Goal: Task Accomplishment & Management: Manage account settings

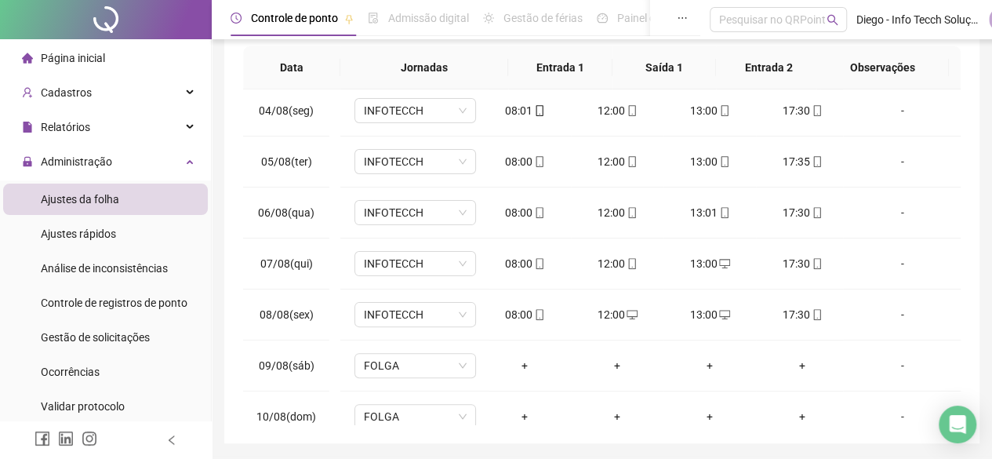
scroll to position [157, 0]
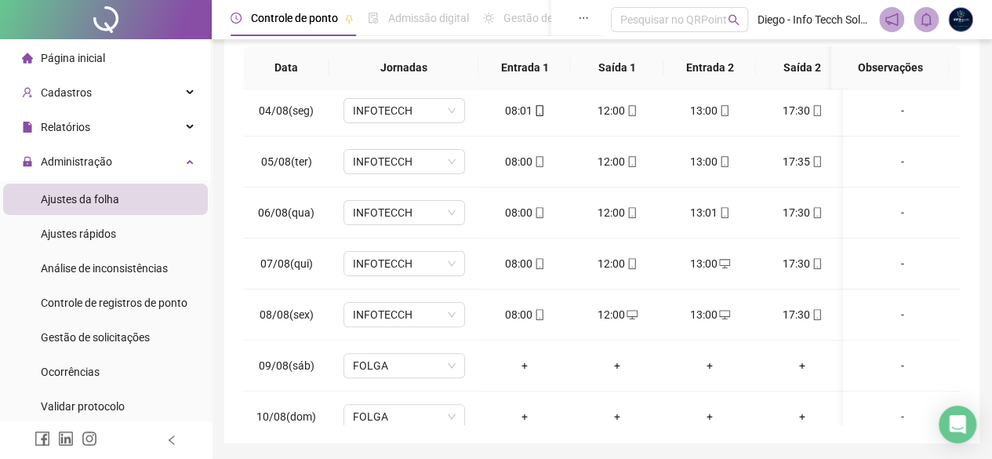
drag, startPoint x: 765, startPoint y: 0, endPoint x: 532, endPoint y: 396, distance: 459.5
click at [532, 357] on td "+" at bounding box center [524, 416] width 93 height 51
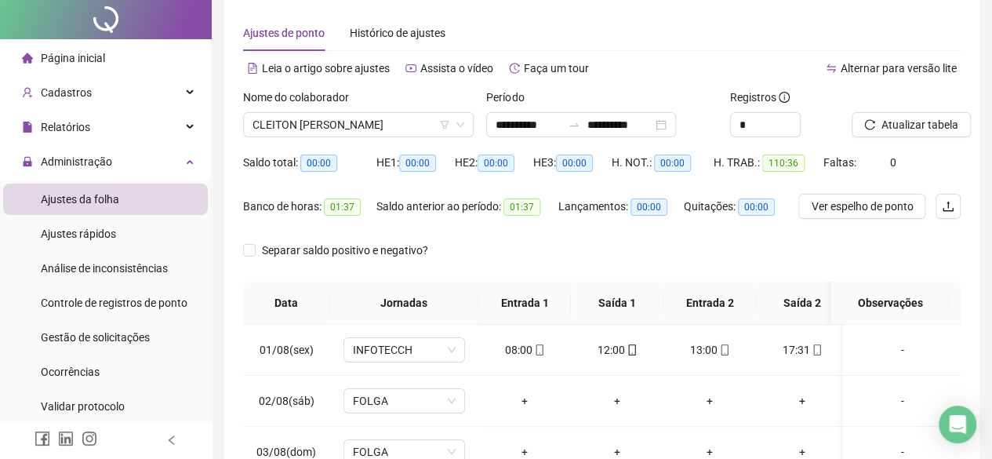
scroll to position [0, 0]
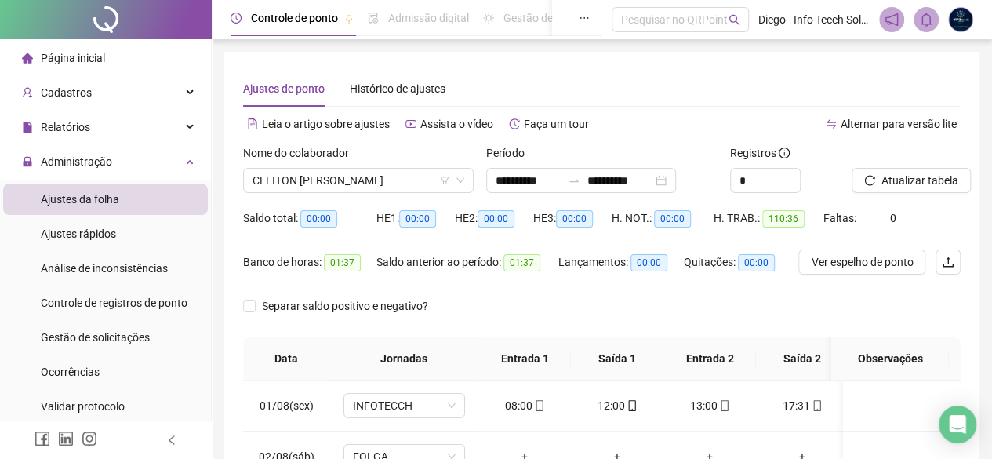
click at [345, 202] on div "Nome do colaborador CLEITON [PERSON_NAME]" at bounding box center [358, 174] width 243 height 61
click at [348, 176] on span "CLEITON [PERSON_NAME]" at bounding box center [359, 181] width 212 height 24
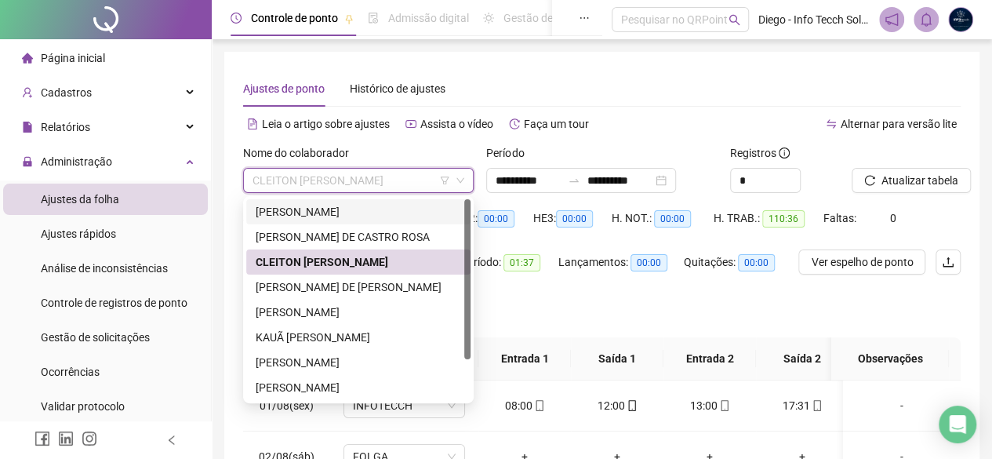
click at [381, 205] on div "[PERSON_NAME]" at bounding box center [358, 211] width 205 height 17
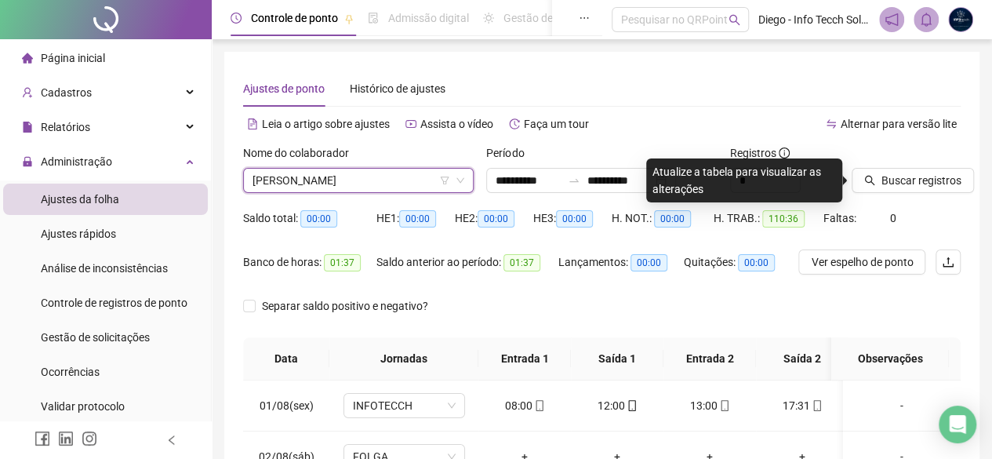
click at [762, 275] on div "Quitações: 00:00" at bounding box center [739, 271] width 110 height 44
click at [623, 180] on input "**********" at bounding box center [620, 180] width 66 height 17
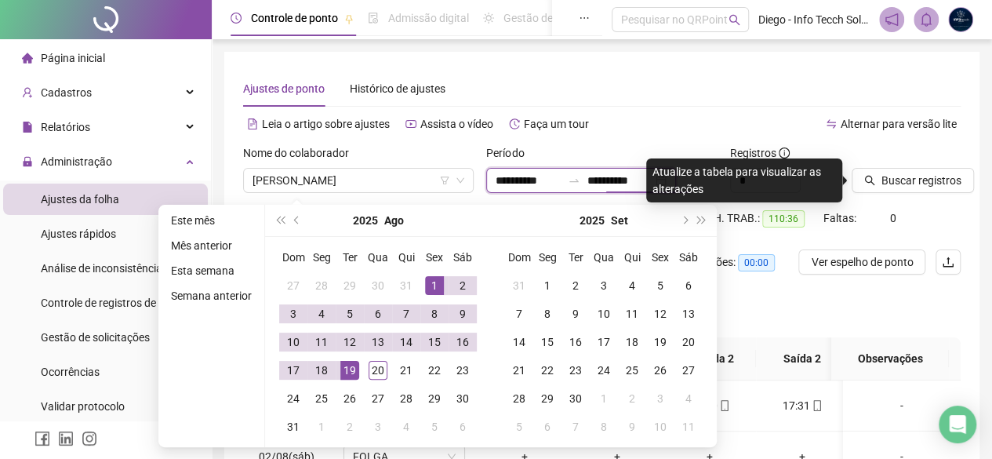
click at [618, 180] on input "**********" at bounding box center [620, 180] width 66 height 17
type input "**********"
click at [793, 207] on div "Saldo total: 00:00 HE 1: 00:00 HE 2: 00:00 HE 3: 00:00 H. NOT.: 00:00 H. TRAB.:…" at bounding box center [602, 227] width 718 height 44
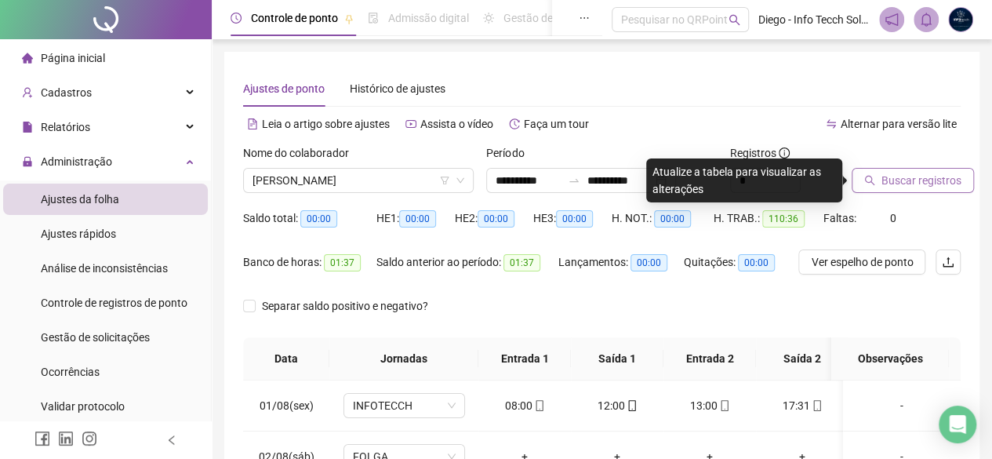
click at [793, 177] on span "Buscar registros" at bounding box center [921, 180] width 80 height 17
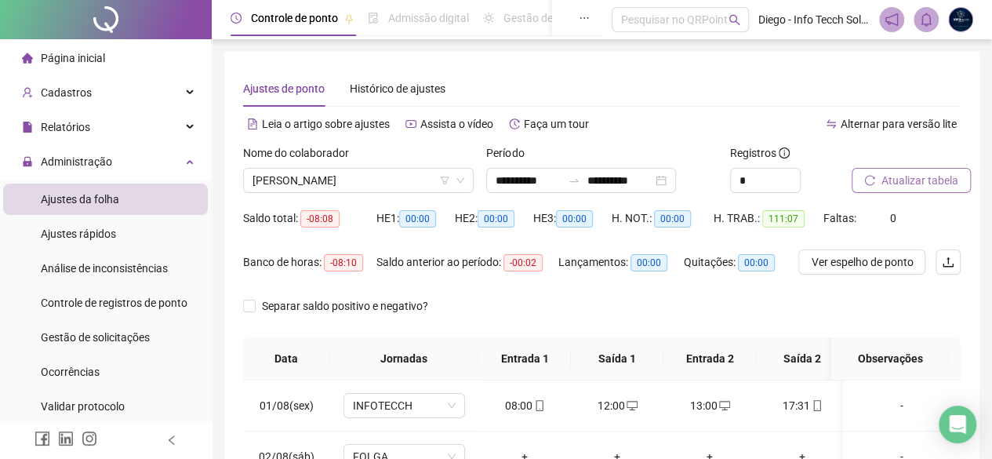
click at [793, 169] on button "Atualizar tabela" at bounding box center [911, 180] width 119 height 25
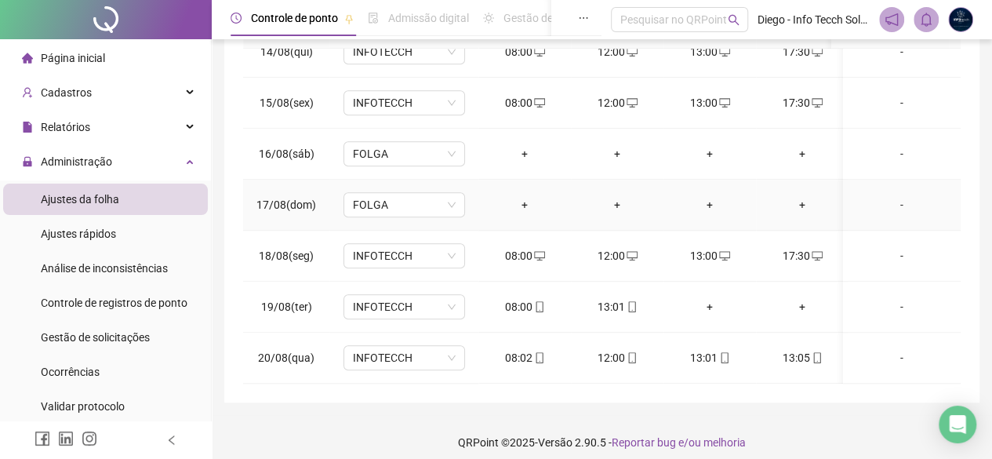
scroll to position [342, 0]
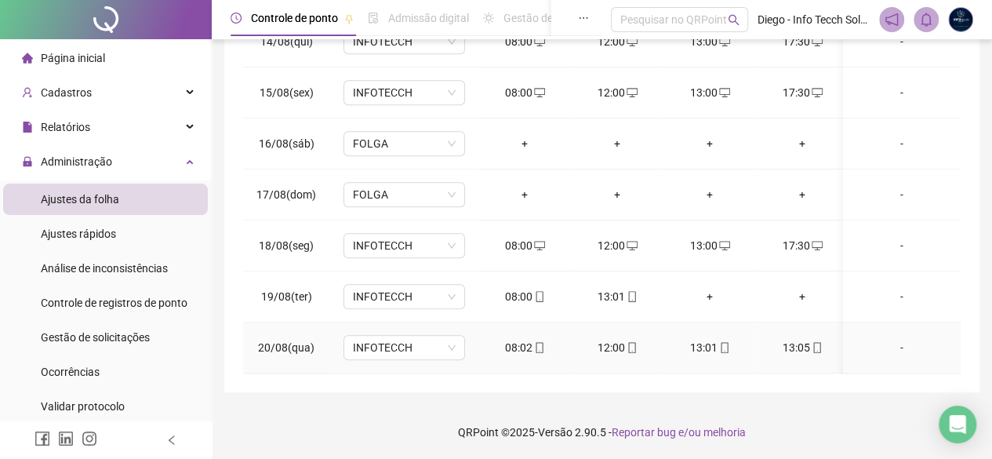
click at [793, 339] on div "13:05" at bounding box center [802, 347] width 67 height 17
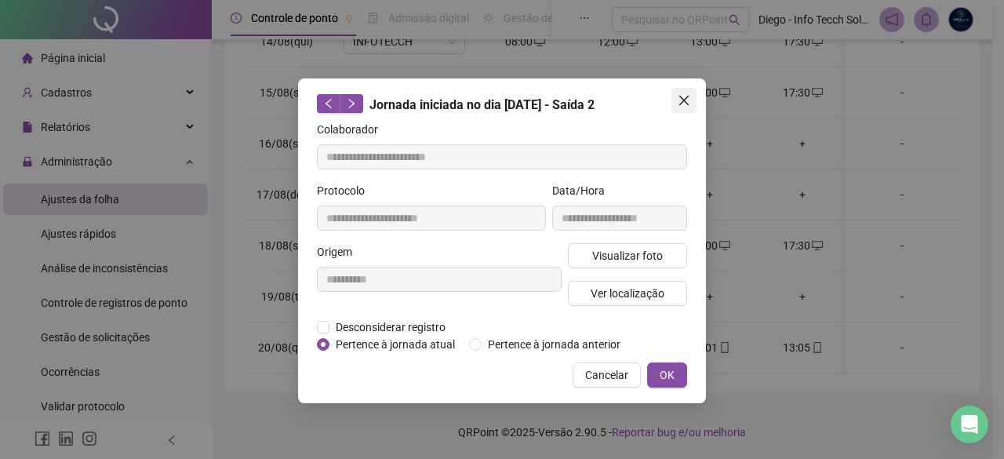
click at [671, 103] on span "Close" at bounding box center [683, 100] width 25 height 13
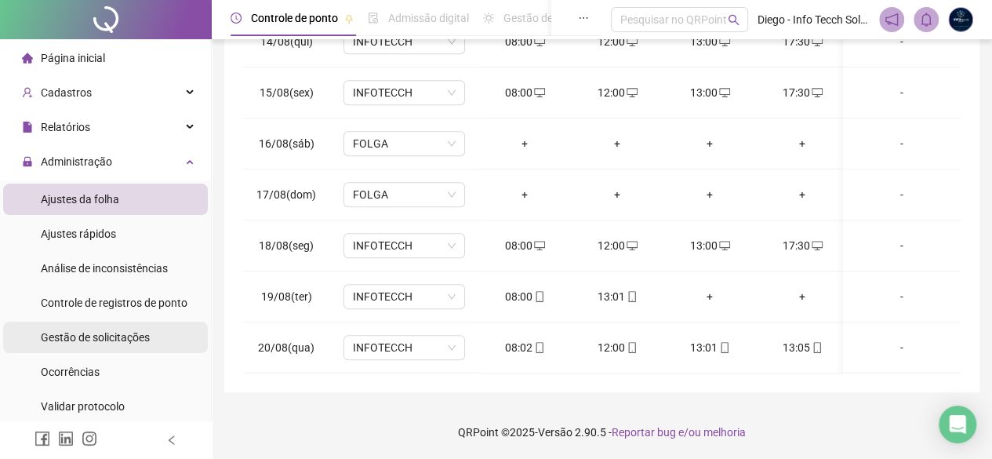
click at [122, 333] on span "Gestão de solicitações" at bounding box center [95, 337] width 109 height 13
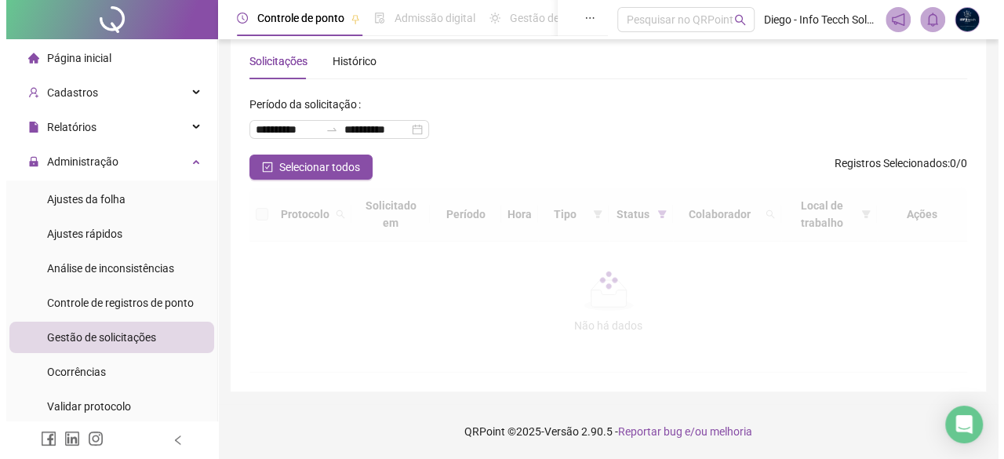
scroll to position [60, 0]
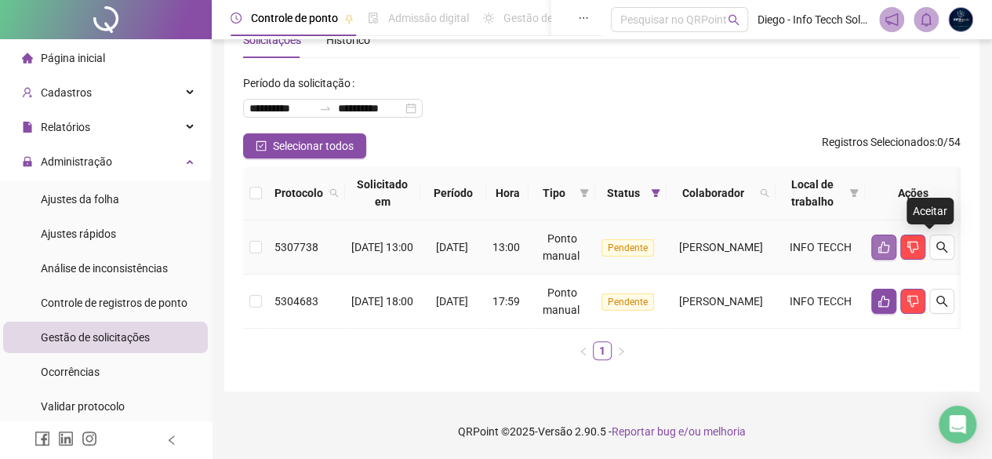
click at [793, 234] on button "button" at bounding box center [883, 246] width 25 height 25
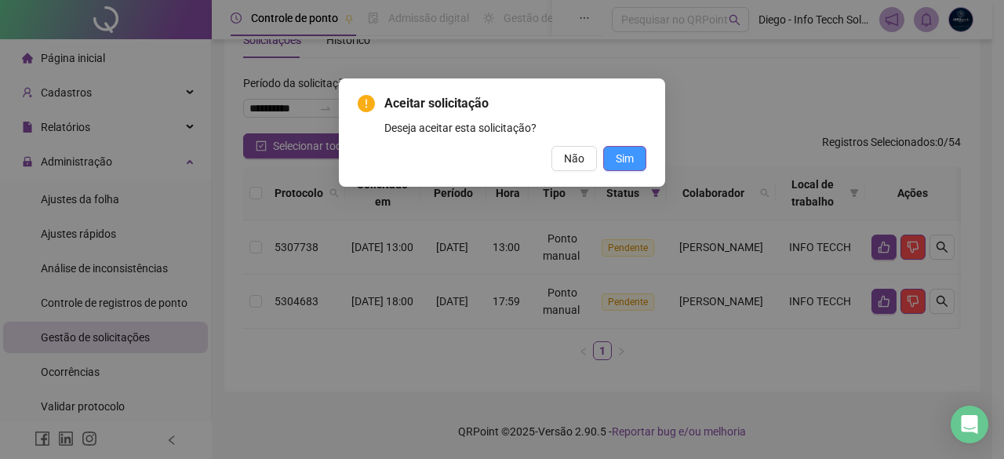
click at [626, 153] on span "Sim" at bounding box center [625, 158] width 18 height 17
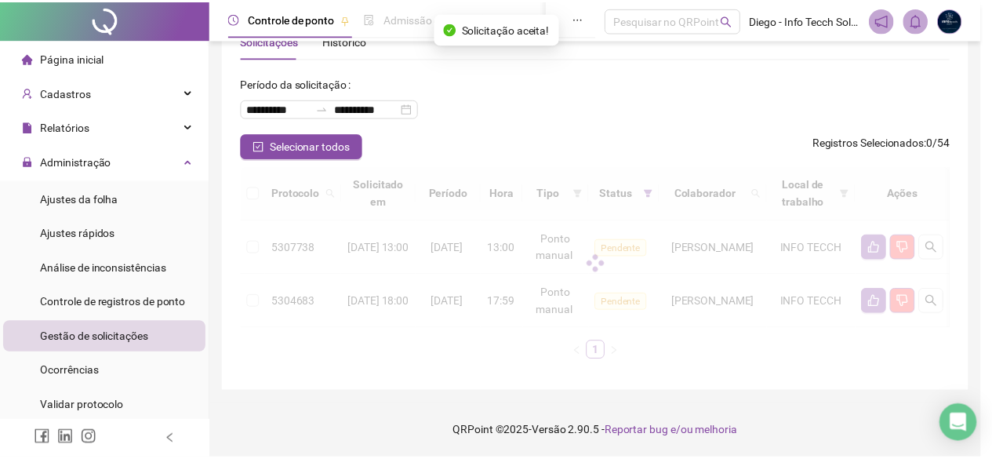
scroll to position [5, 0]
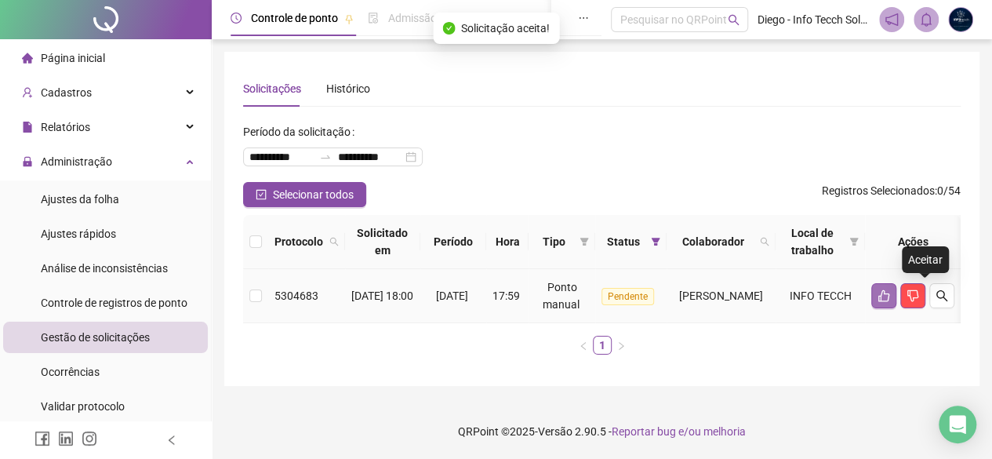
click at [793, 291] on icon "like" at bounding box center [884, 295] width 13 height 13
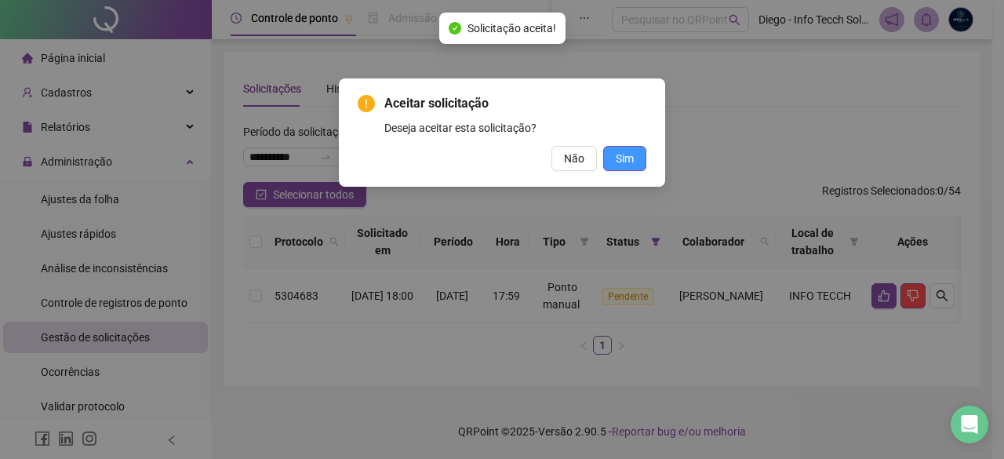
click at [638, 156] on button "Sim" at bounding box center [624, 158] width 43 height 25
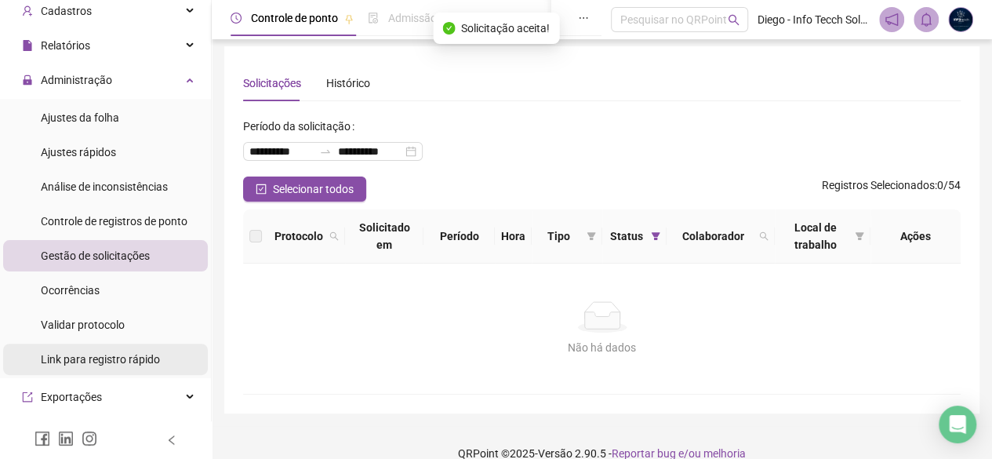
scroll to position [157, 0]
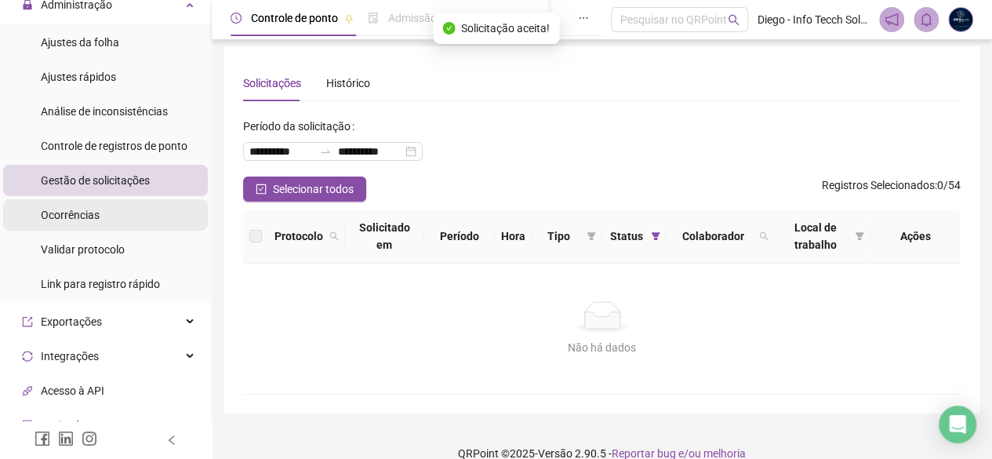
click at [137, 224] on li "Ocorrências" at bounding box center [105, 214] width 205 height 31
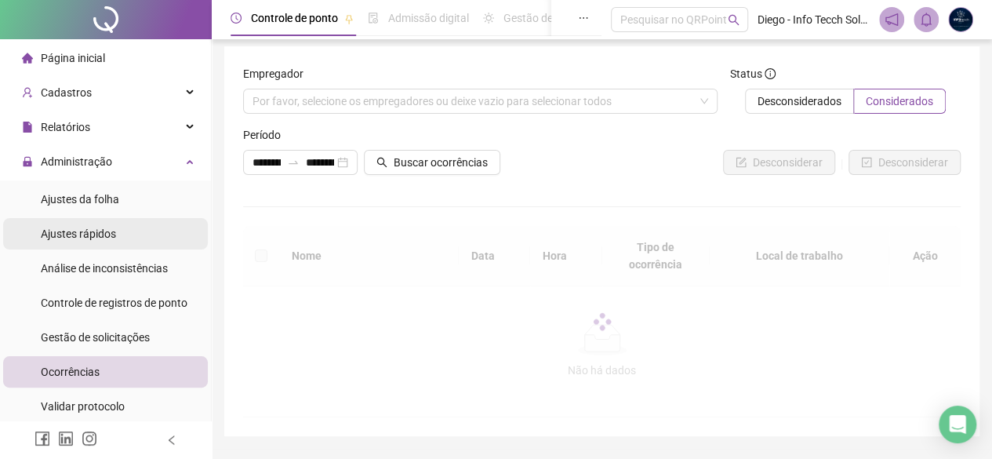
click at [121, 236] on li "Ajustes rápidos" at bounding box center [105, 233] width 205 height 31
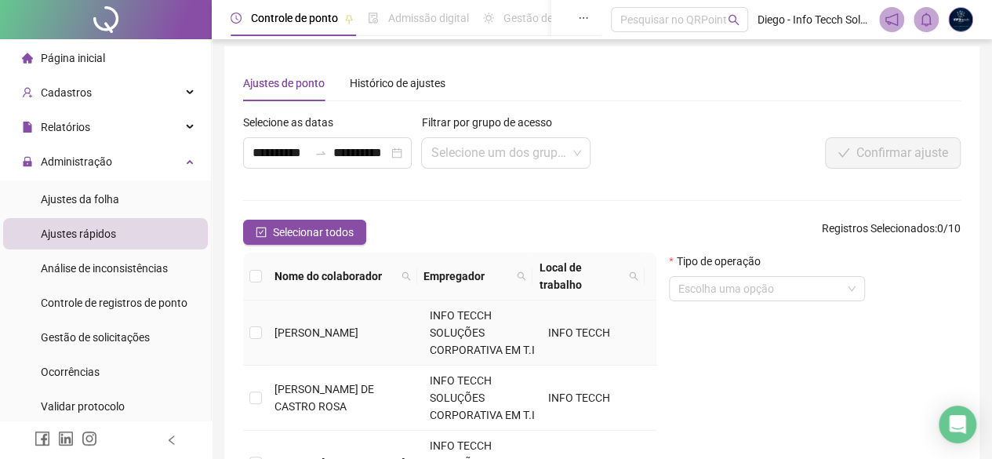
click at [356, 333] on span "[PERSON_NAME]" at bounding box center [316, 332] width 84 height 13
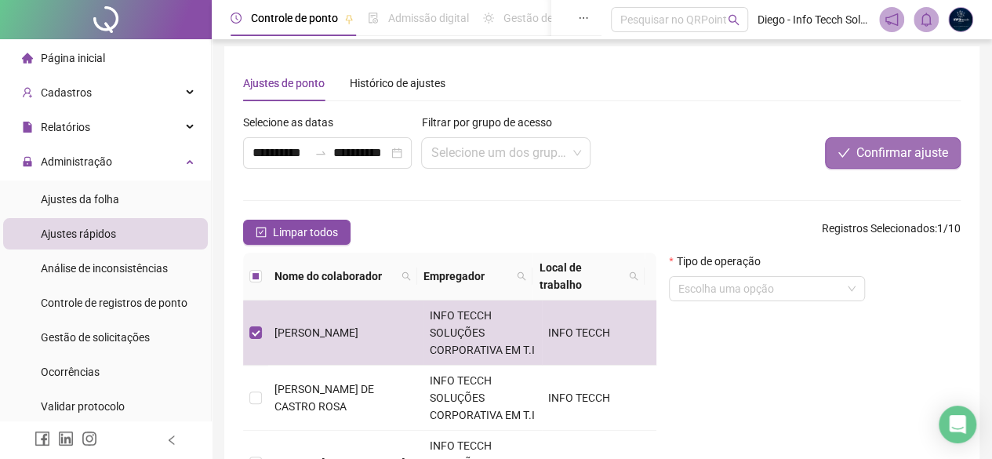
click at [793, 164] on button "Confirmar ajuste" at bounding box center [893, 152] width 136 height 31
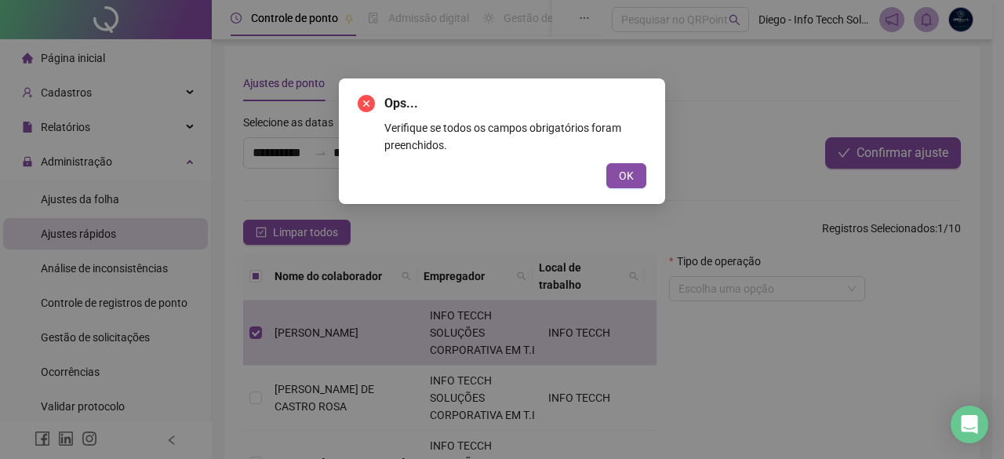
click at [365, 104] on icon "close-circle" at bounding box center [366, 103] width 17 height 17
click at [370, 110] on icon "close-circle" at bounding box center [366, 103] width 17 height 17
click at [354, 99] on div "Ops... Verifique se todos os campos obrigatórios foram preenchidos. OK" at bounding box center [502, 140] width 326 height 125
click at [366, 100] on icon "close-circle" at bounding box center [366, 103] width 17 height 17
click at [639, 181] on button "OK" at bounding box center [626, 175] width 40 height 25
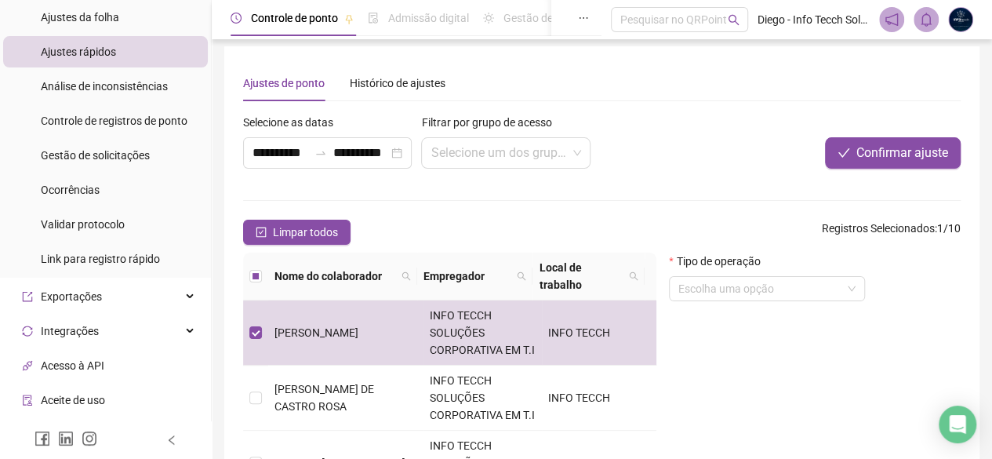
scroll to position [157, 0]
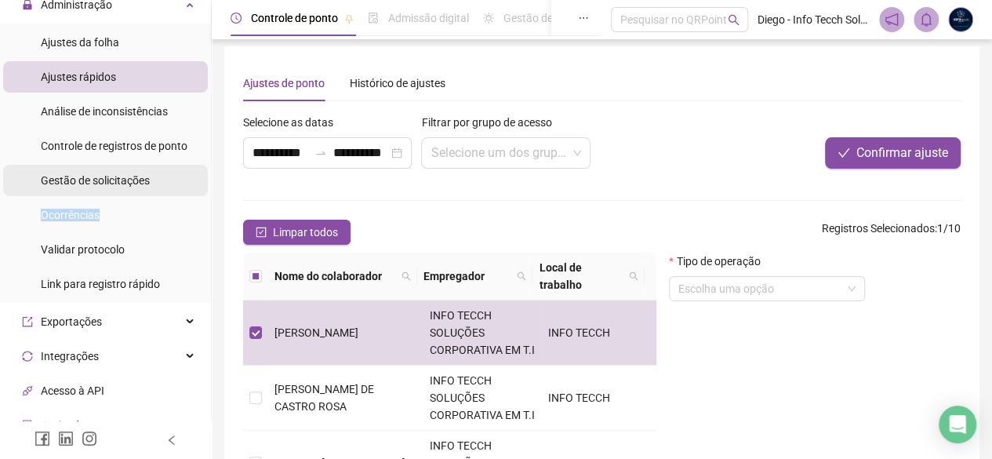
click at [111, 195] on ul "Ajustes da folha Ajustes rápidos Análise de inconsistências Controle de registr…" at bounding box center [105, 163] width 211 height 279
click at [111, 192] on div "Gestão de solicitações" at bounding box center [95, 180] width 109 height 31
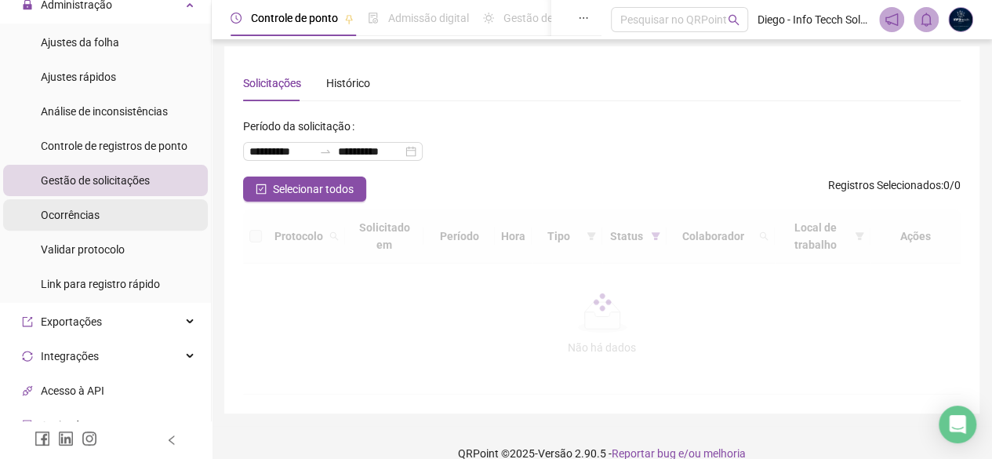
click at [116, 219] on li "Ocorrências" at bounding box center [105, 214] width 205 height 31
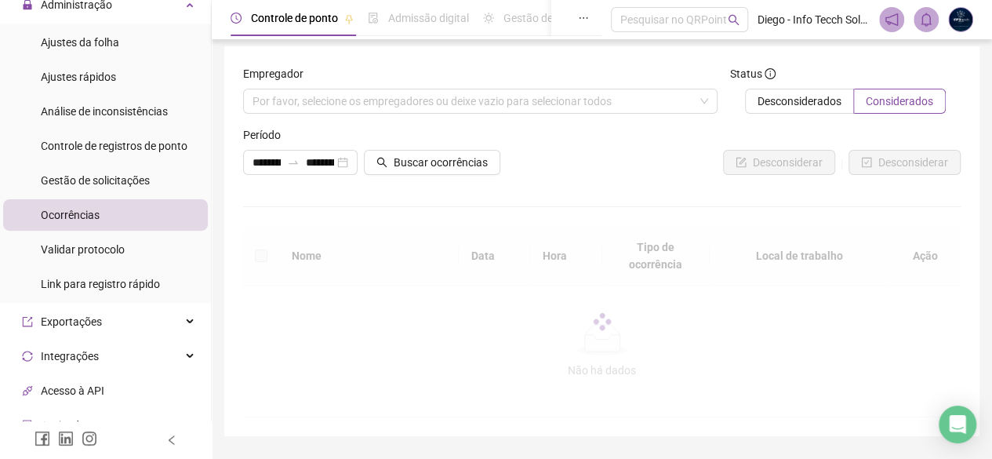
click at [535, 115] on div "Empregador Por favor, selecione os empregadores ou deixe vazio para selecionar …" at bounding box center [480, 95] width 487 height 61
click at [533, 107] on div "Por favor, selecione os empregadores ou deixe vazio para selecionar todos" at bounding box center [480, 101] width 474 height 25
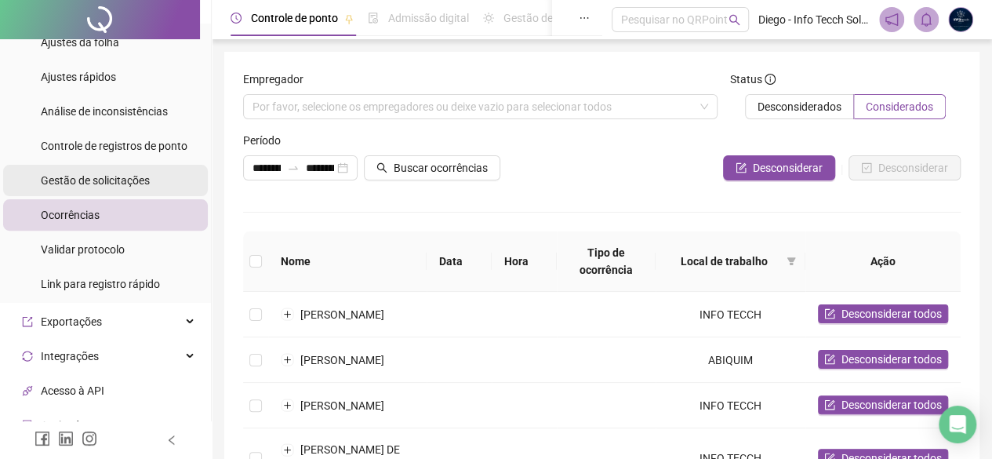
drag, startPoint x: 77, startPoint y: 173, endPoint x: 93, endPoint y: 165, distance: 17.5
click at [79, 174] on span "Gestão de solicitações" at bounding box center [95, 180] width 109 height 13
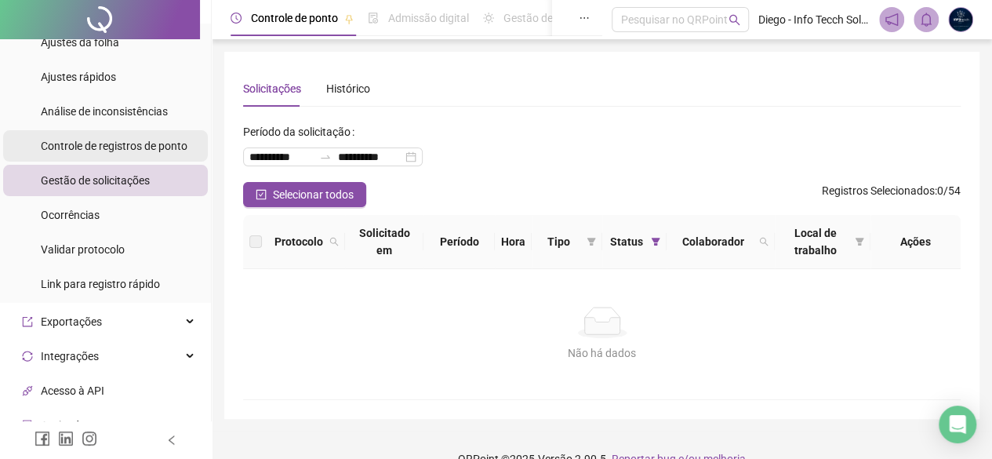
click at [109, 148] on span "Controle de registros de ponto" at bounding box center [114, 146] width 147 height 13
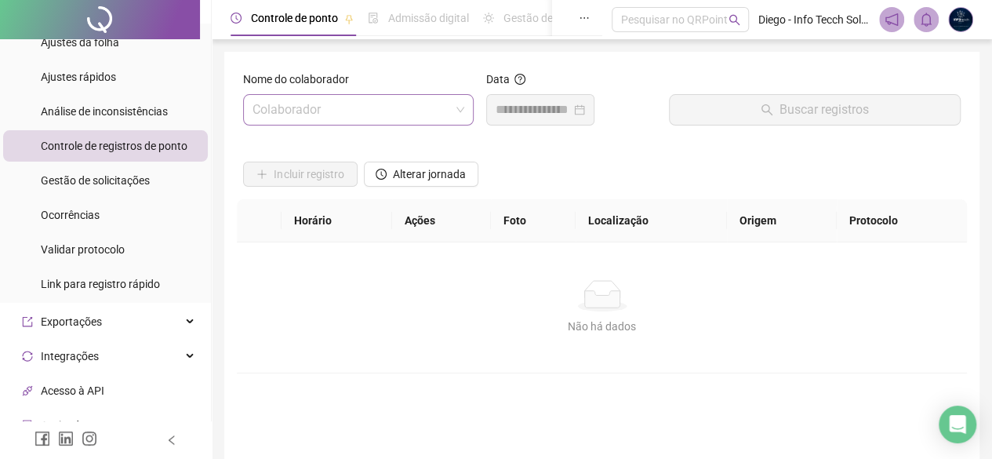
click at [301, 104] on input "search" at bounding box center [352, 110] width 198 height 30
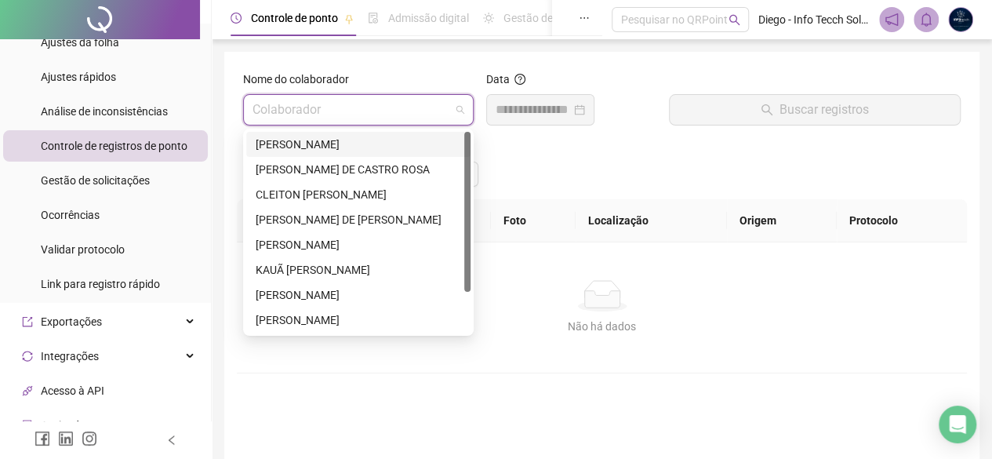
click at [343, 144] on div "[PERSON_NAME]" at bounding box center [358, 144] width 205 height 17
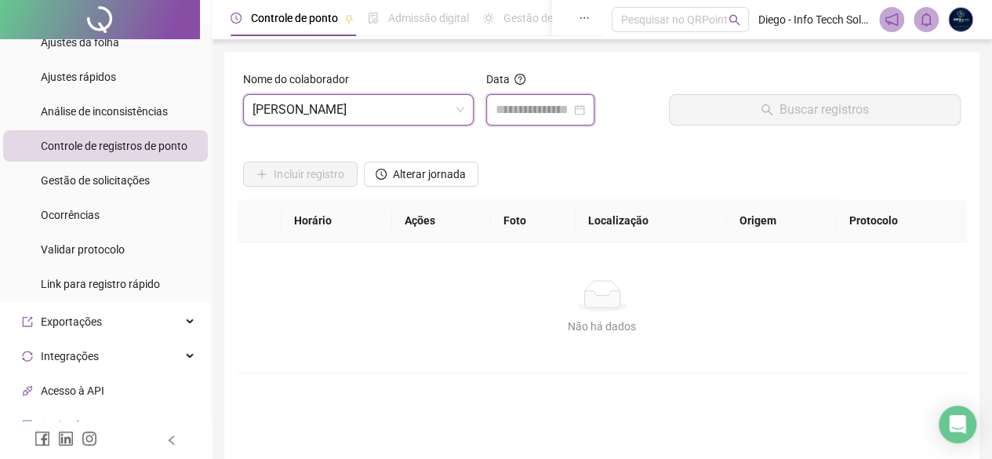
click at [519, 101] on input at bounding box center [533, 109] width 75 height 19
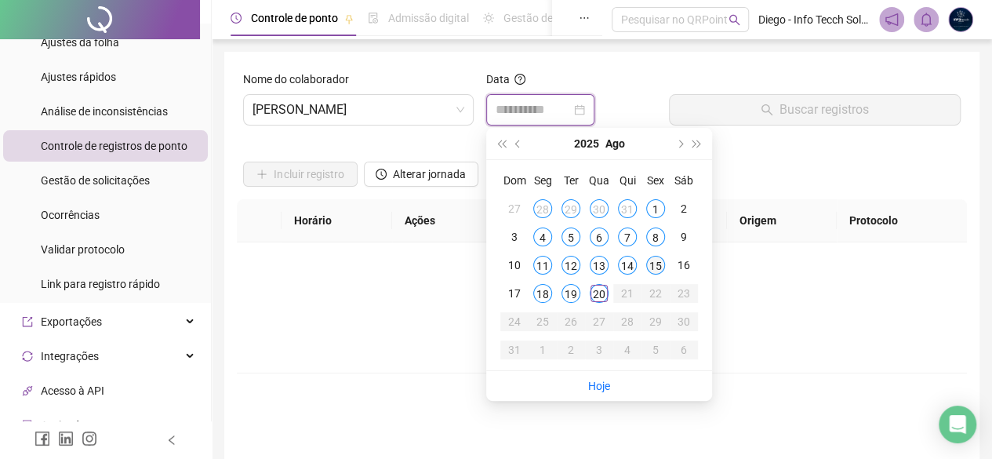
type input "**********"
click at [602, 294] on div "20" at bounding box center [599, 293] width 19 height 19
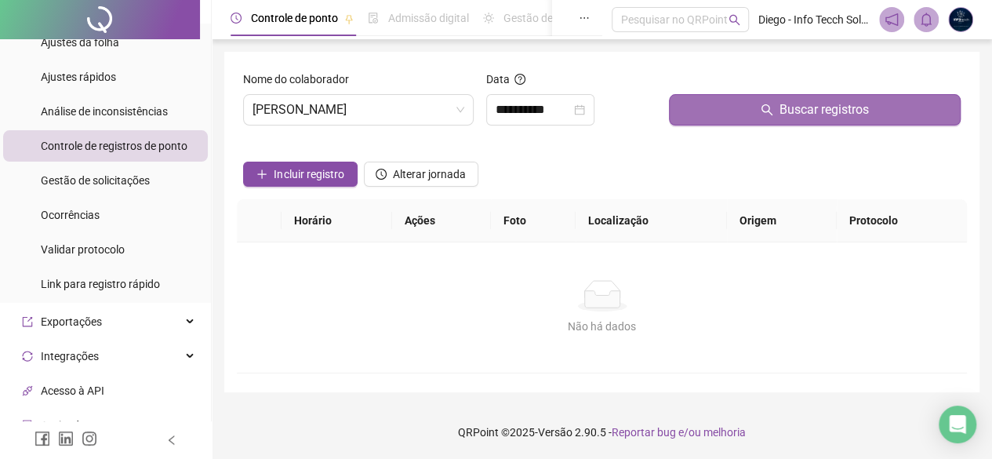
click at [688, 118] on button "Buscar registros" at bounding box center [815, 109] width 292 height 31
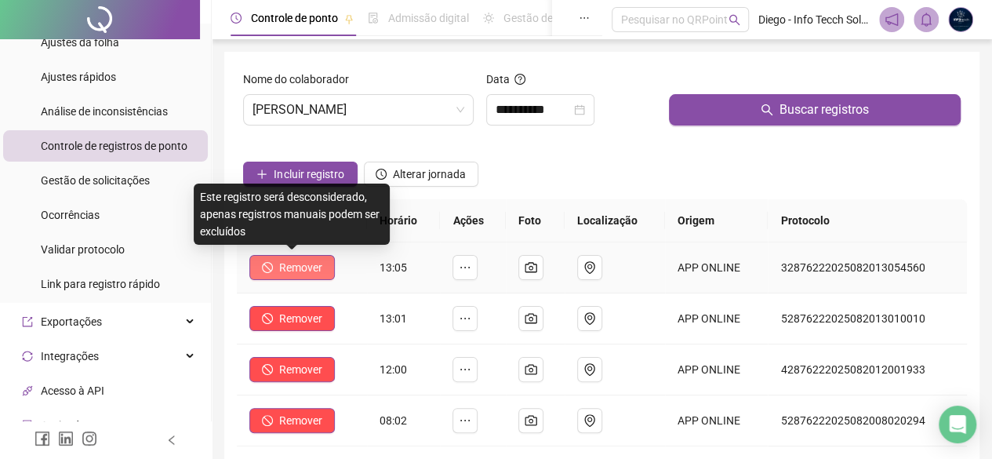
click at [291, 263] on span "Remover" at bounding box center [300, 267] width 43 height 17
click at [318, 274] on span "Remover" at bounding box center [300, 267] width 43 height 17
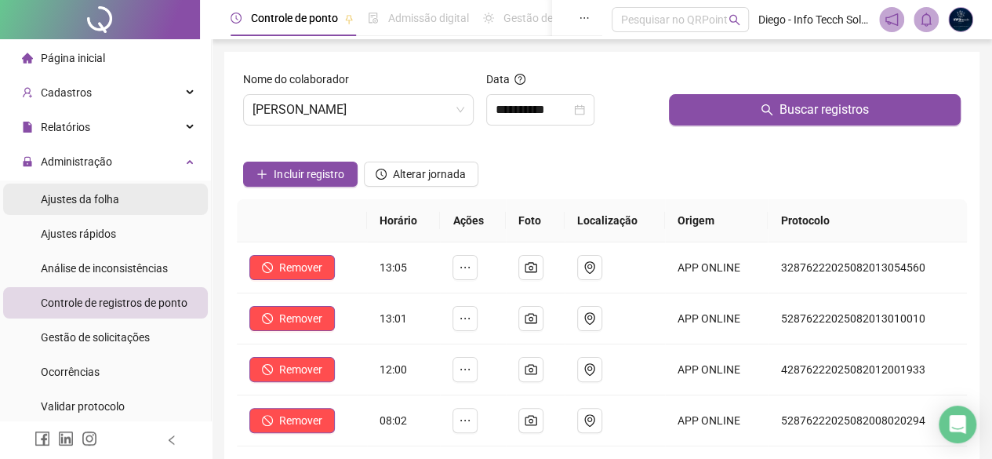
click at [150, 203] on li "Ajustes da folha" at bounding box center [105, 199] width 205 height 31
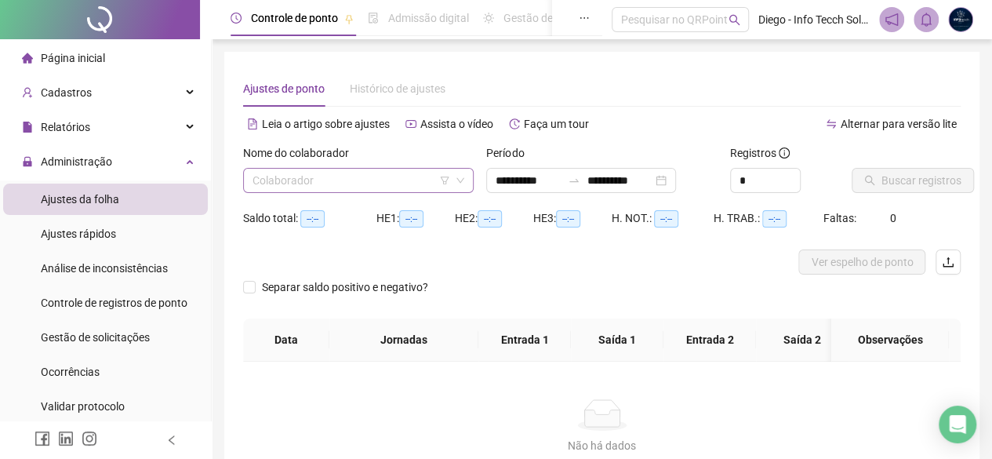
click at [300, 176] on input "search" at bounding box center [352, 181] width 198 height 24
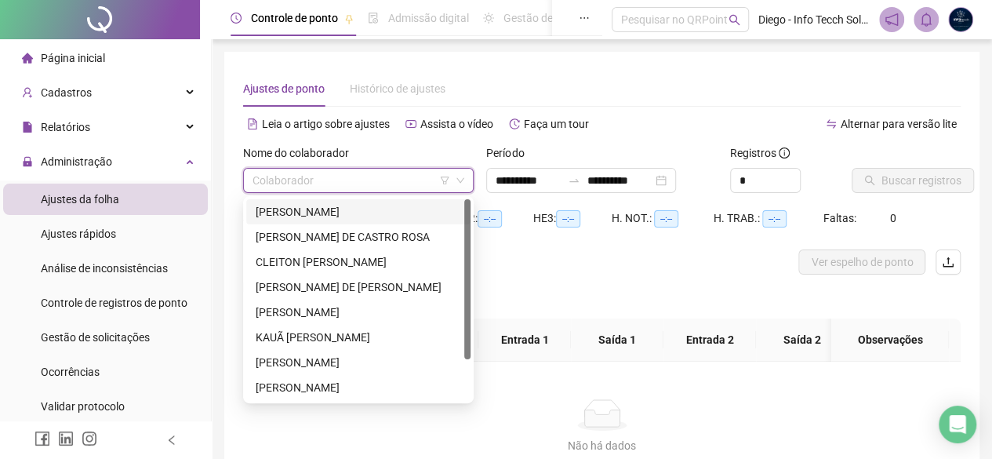
click at [314, 209] on div "[PERSON_NAME]" at bounding box center [358, 211] width 205 height 17
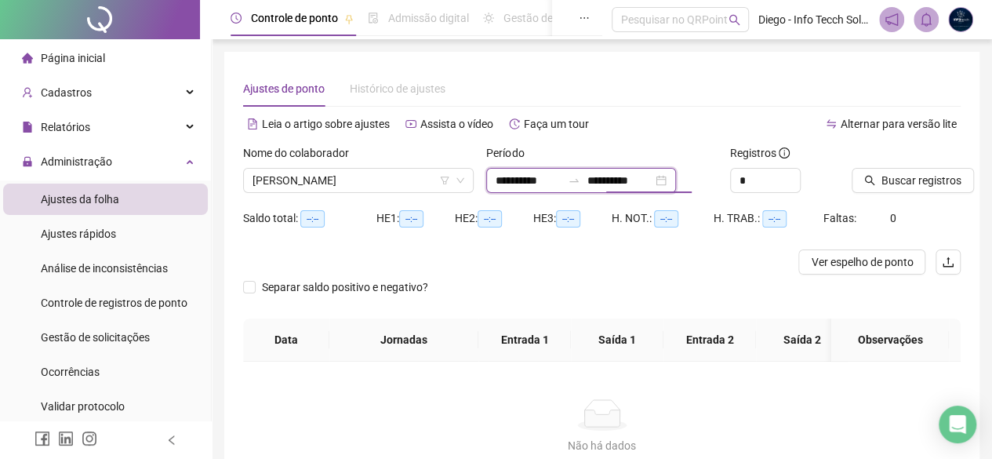
click at [613, 178] on input "**********" at bounding box center [620, 180] width 66 height 17
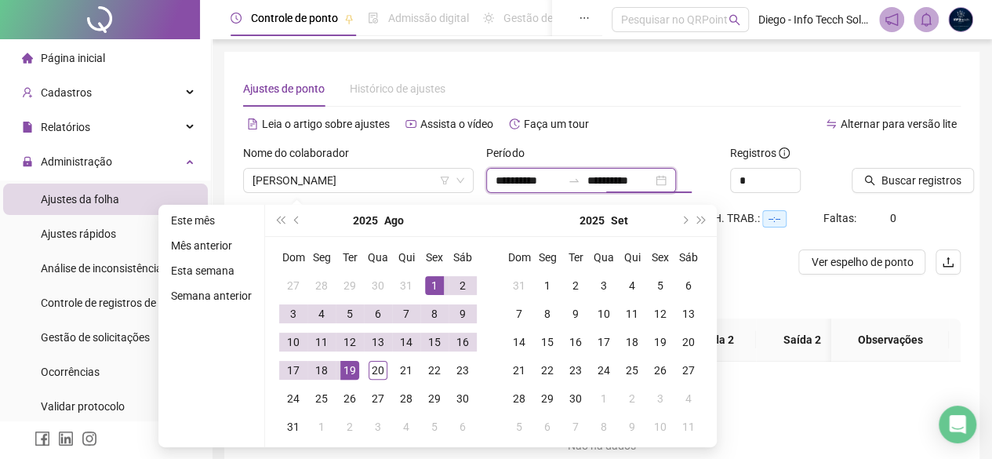
click at [617, 178] on input "**********" at bounding box center [620, 180] width 66 height 17
type input "**********"
click at [793, 179] on span "Buscar registros" at bounding box center [921, 180] width 80 height 17
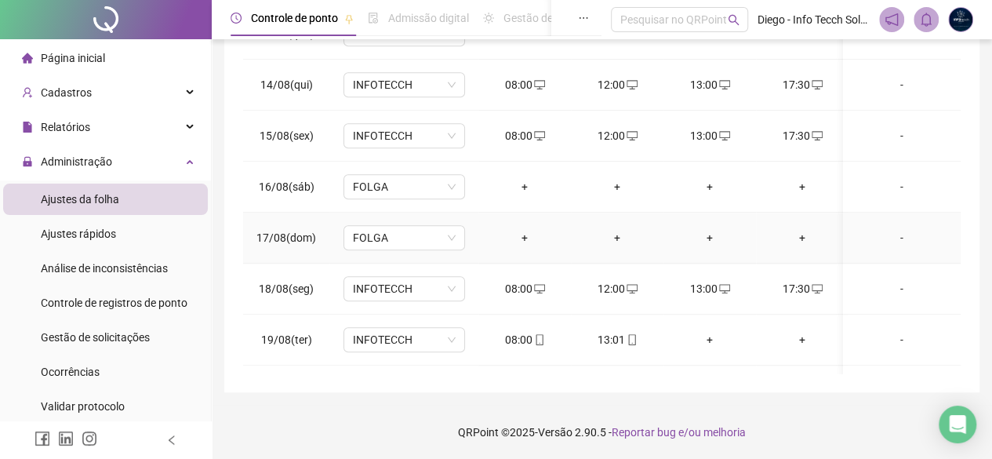
scroll to position [692, 0]
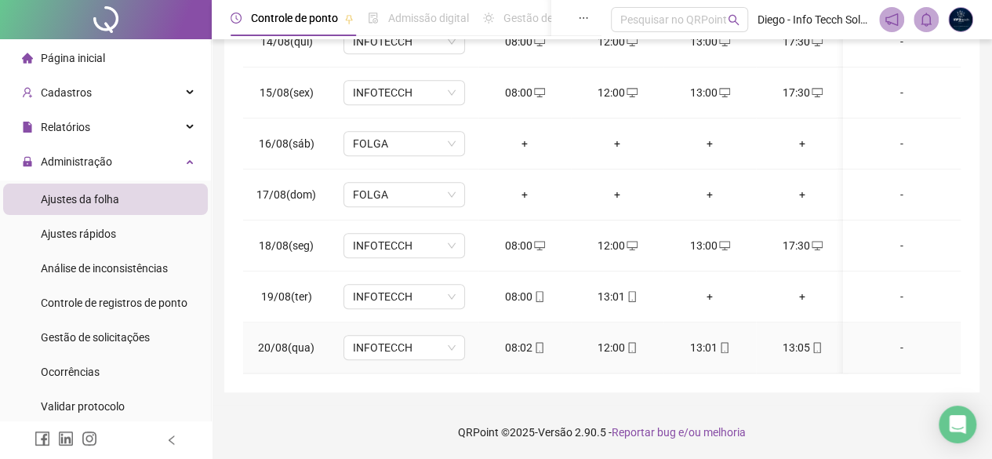
click at [793, 341] on div "13:05" at bounding box center [802, 347] width 67 height 17
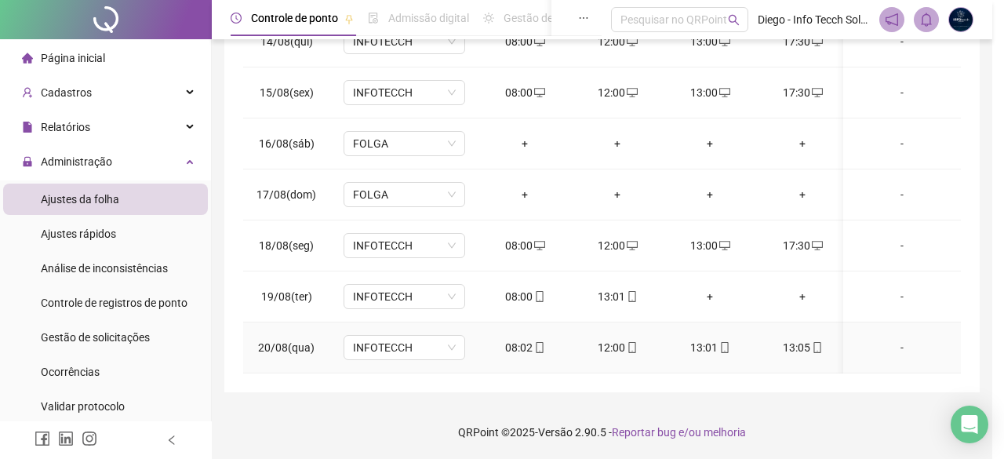
type input "**********"
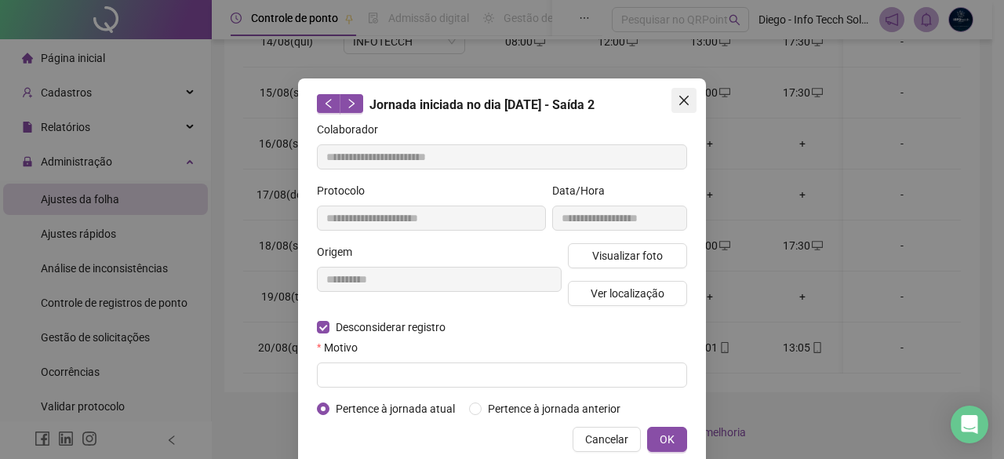
click at [671, 92] on button "Close" at bounding box center [683, 100] width 25 height 25
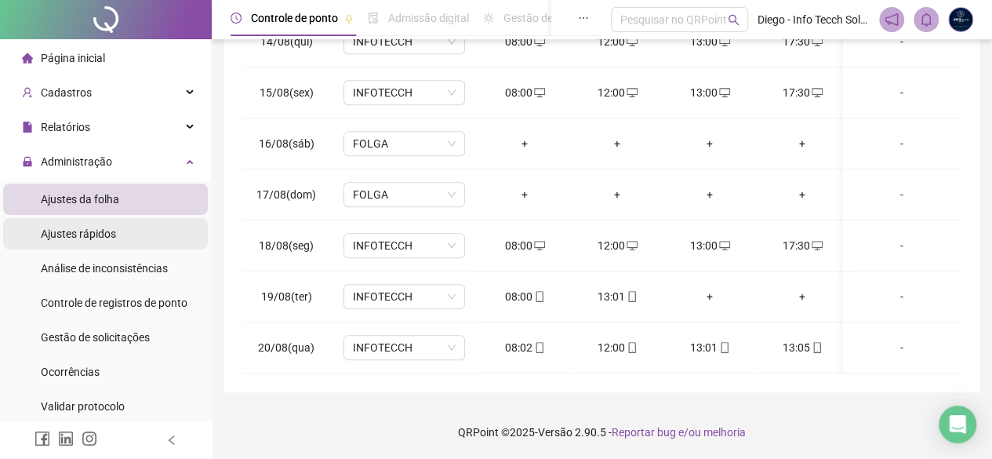
click at [100, 246] on div "Ajustes rápidos" at bounding box center [78, 233] width 75 height 31
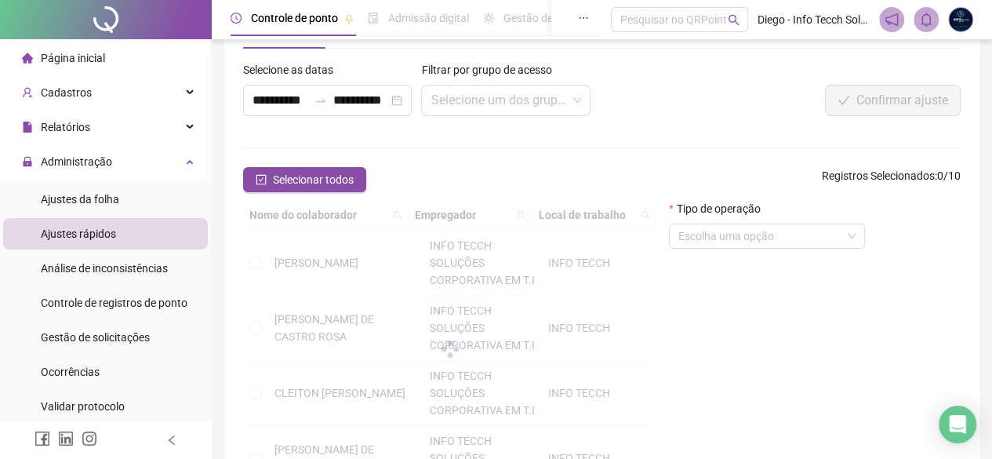
scroll to position [212, 0]
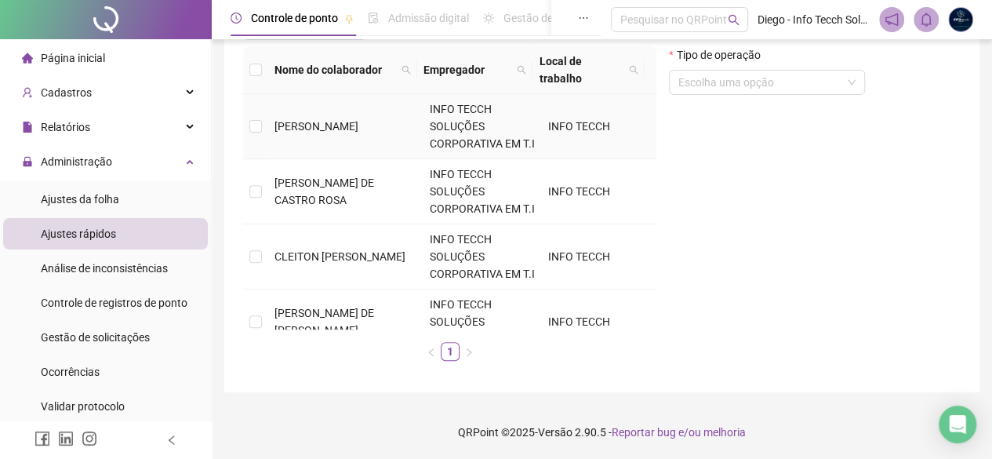
click at [315, 146] on td "[PERSON_NAME]" at bounding box center [345, 126] width 155 height 65
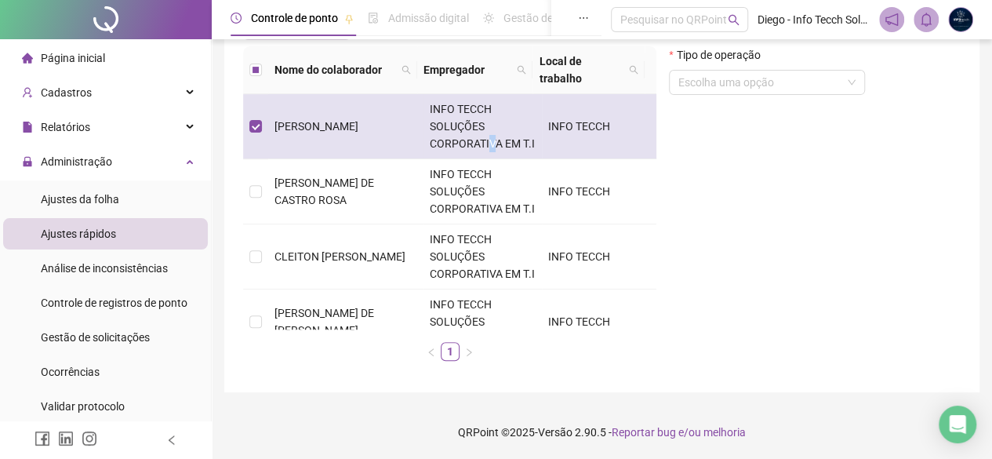
click at [483, 144] on span "INFO TECCH SOLUÇÕES CORPORATIVA EM T.I" at bounding box center [482, 126] width 105 height 47
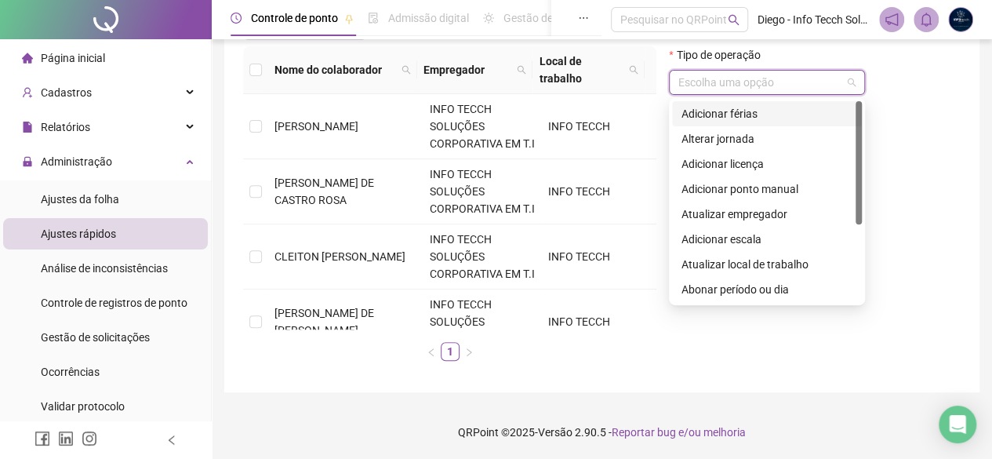
click at [697, 85] on input "search" at bounding box center [759, 83] width 163 height 24
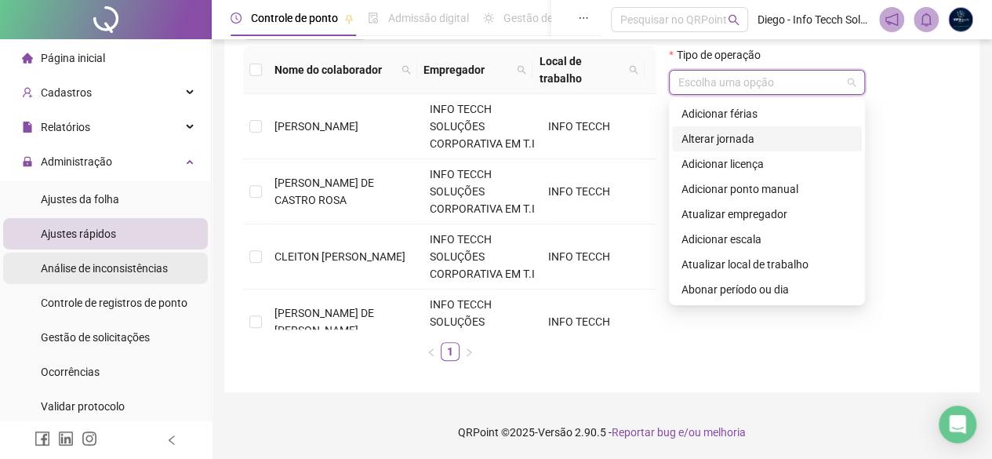
click at [152, 266] on span "Análise de inconsistências" at bounding box center [104, 268] width 127 height 13
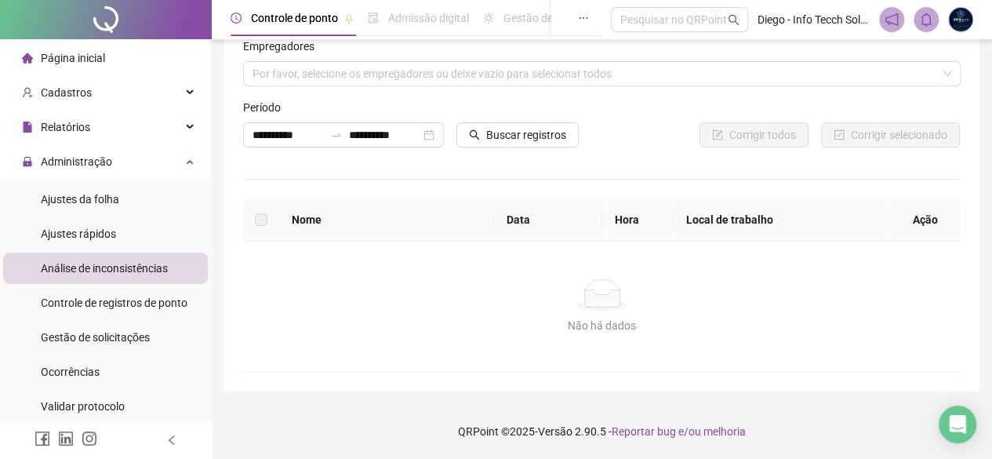
scroll to position [44, 0]
click at [154, 298] on span "Controle de registros de ponto" at bounding box center [114, 302] width 147 height 13
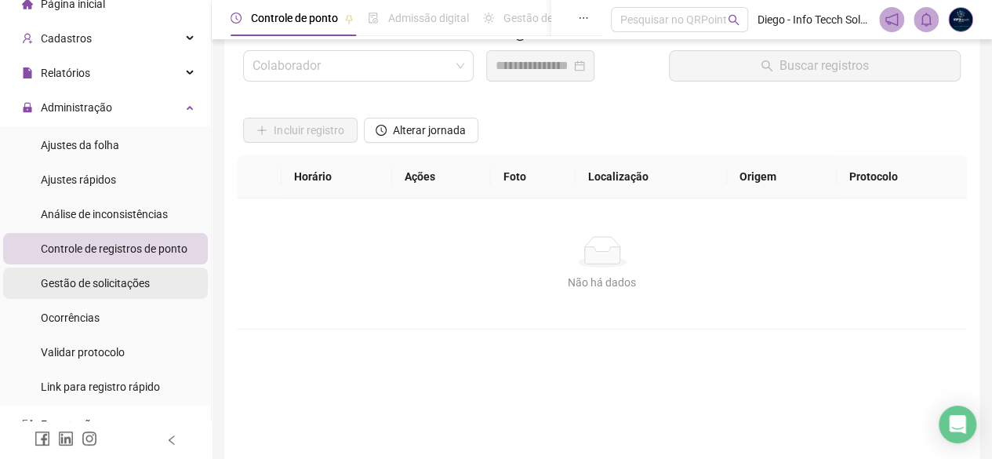
scroll to position [78, 0]
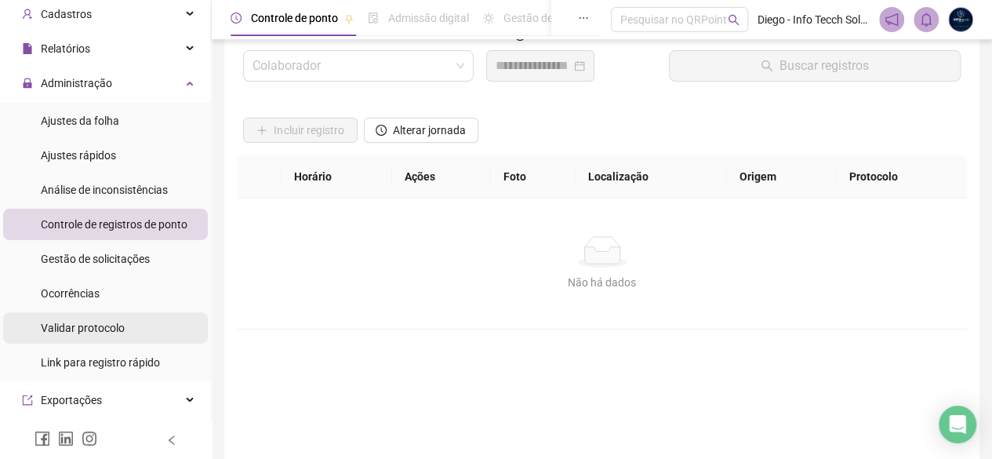
click at [164, 333] on li "Validar protocolo" at bounding box center [105, 327] width 205 height 31
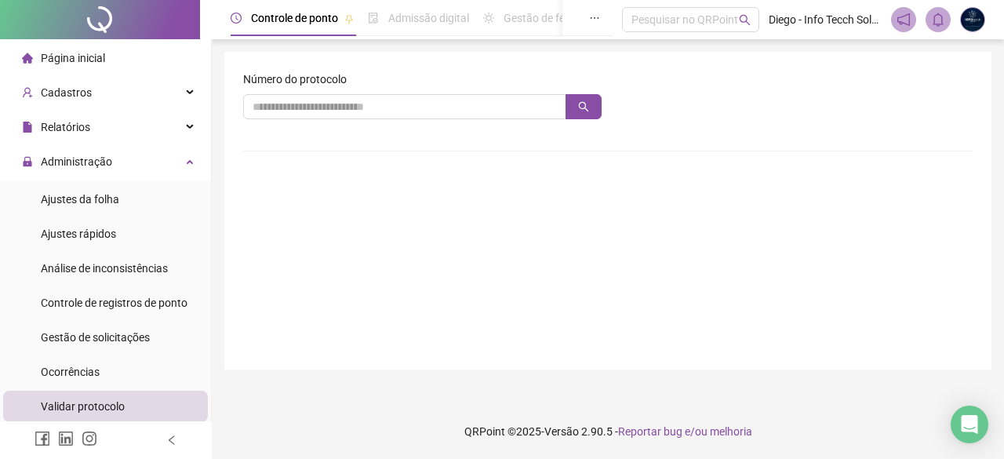
click at [113, 54] on li "Página inicial" at bounding box center [105, 57] width 205 height 31
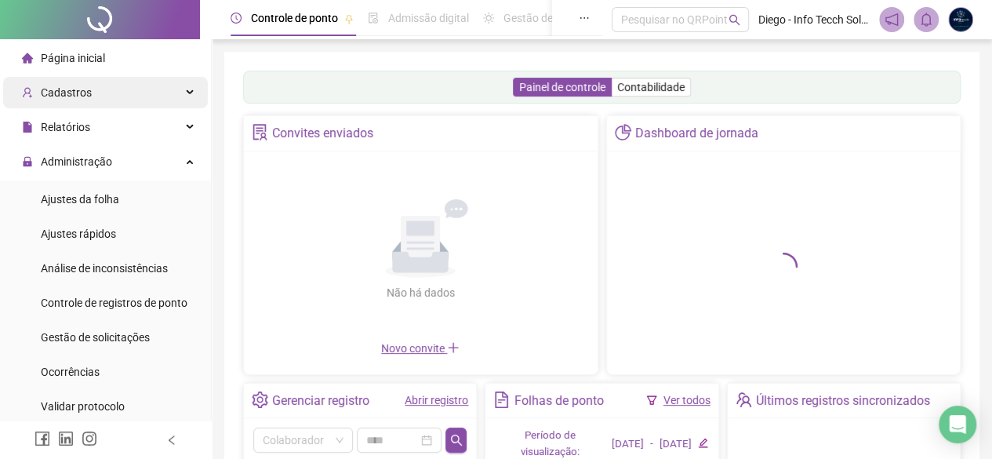
click at [104, 89] on div "Cadastros" at bounding box center [105, 92] width 205 height 31
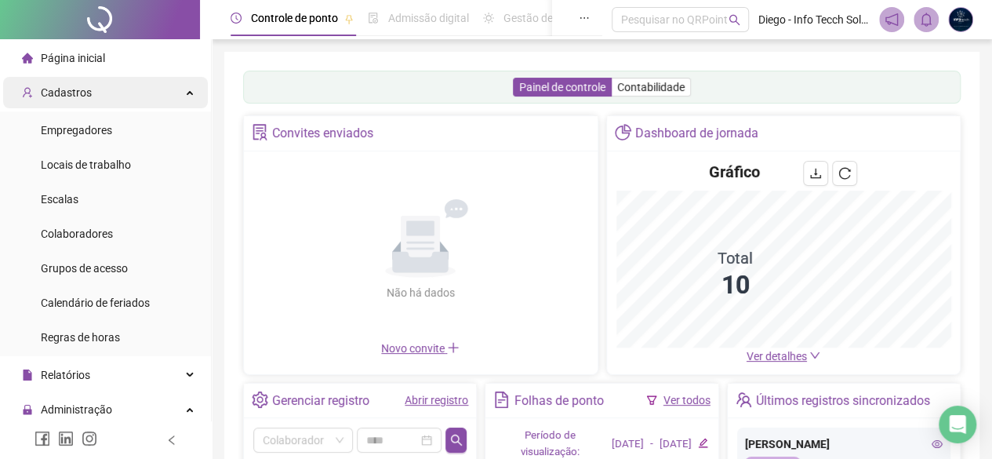
click at [109, 82] on div "Cadastros" at bounding box center [105, 92] width 205 height 31
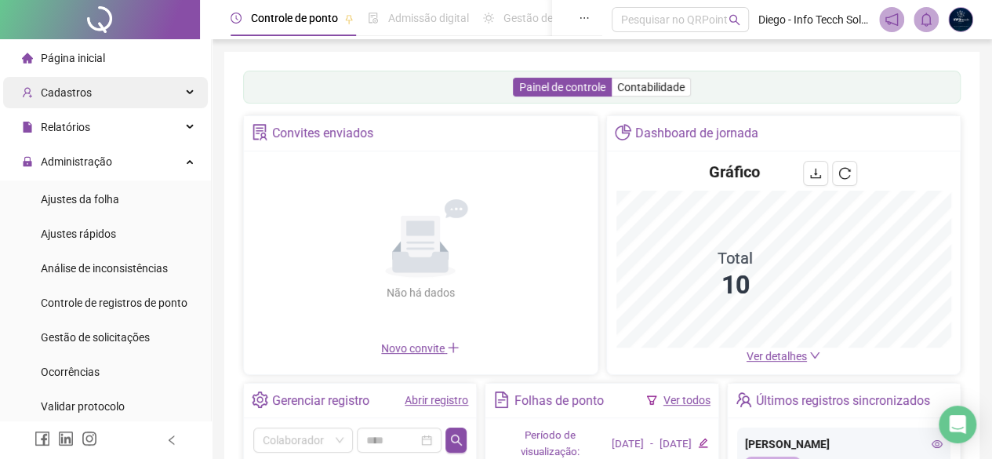
click at [109, 82] on div "Cadastros" at bounding box center [105, 92] width 205 height 31
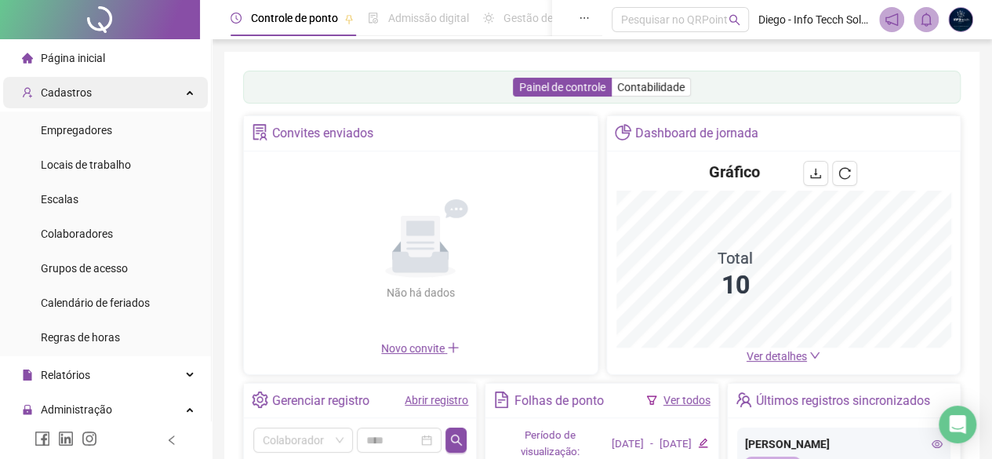
click at [109, 82] on div "Cadastros" at bounding box center [105, 92] width 205 height 31
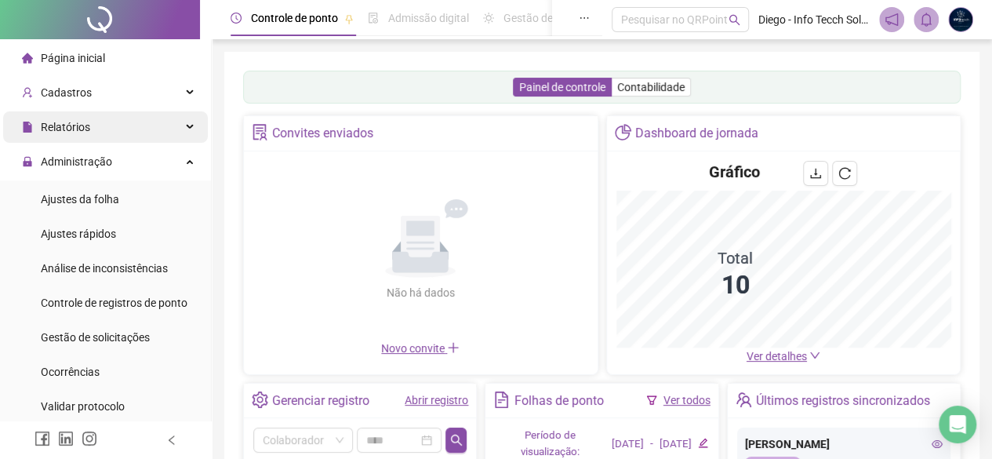
click at [102, 133] on div "Relatórios" at bounding box center [105, 126] width 205 height 31
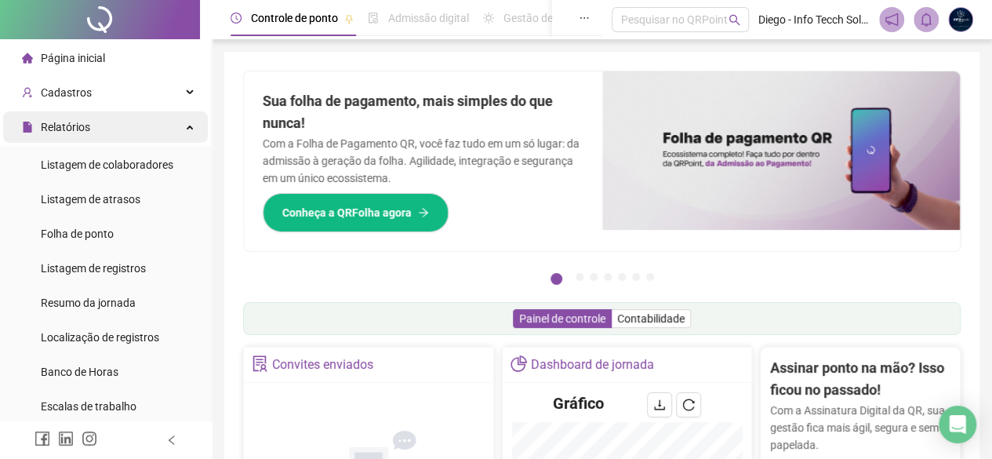
click at [104, 133] on div "Relatórios" at bounding box center [105, 126] width 205 height 31
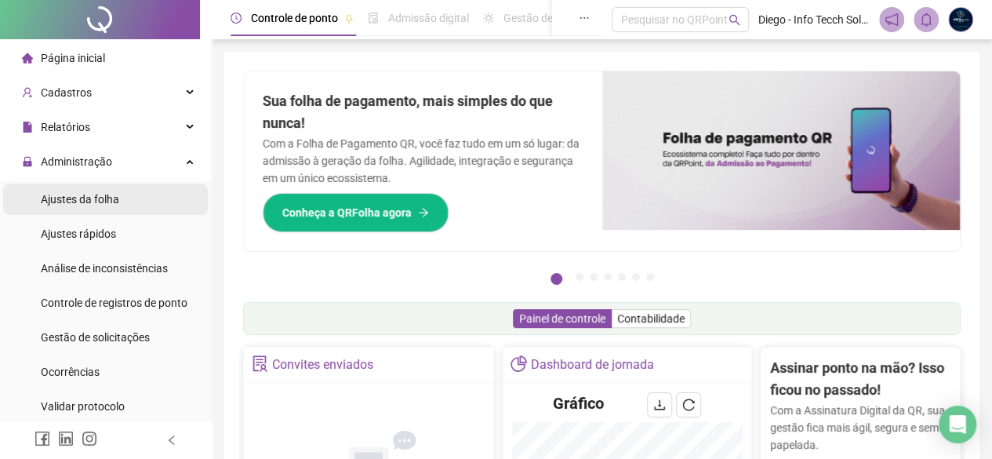
click at [119, 192] on li "Ajustes da folha" at bounding box center [105, 199] width 205 height 31
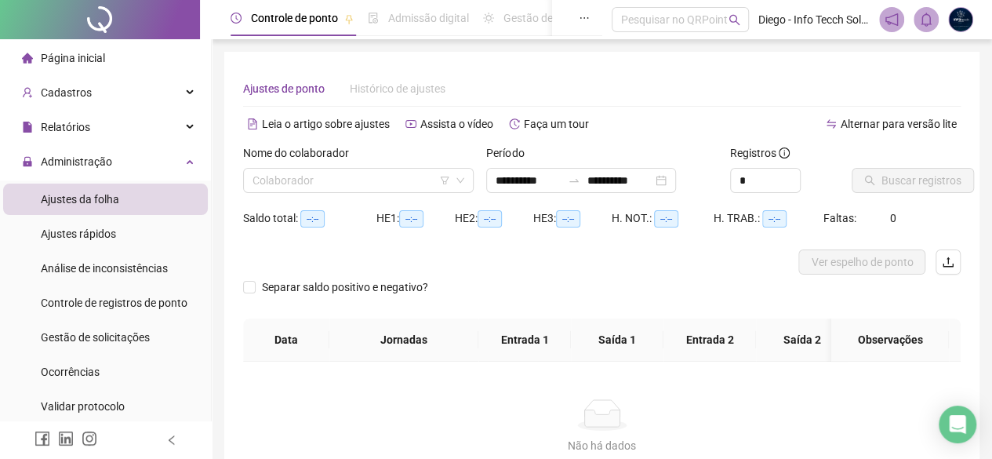
type input "**********"
click at [295, 179] on input "search" at bounding box center [352, 181] width 198 height 24
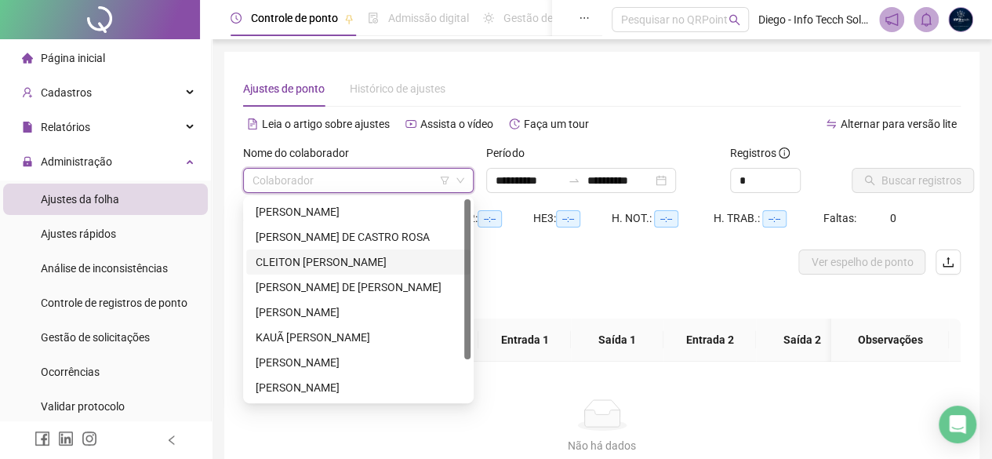
click at [322, 260] on div "CLEITON [PERSON_NAME]" at bounding box center [358, 261] width 205 height 17
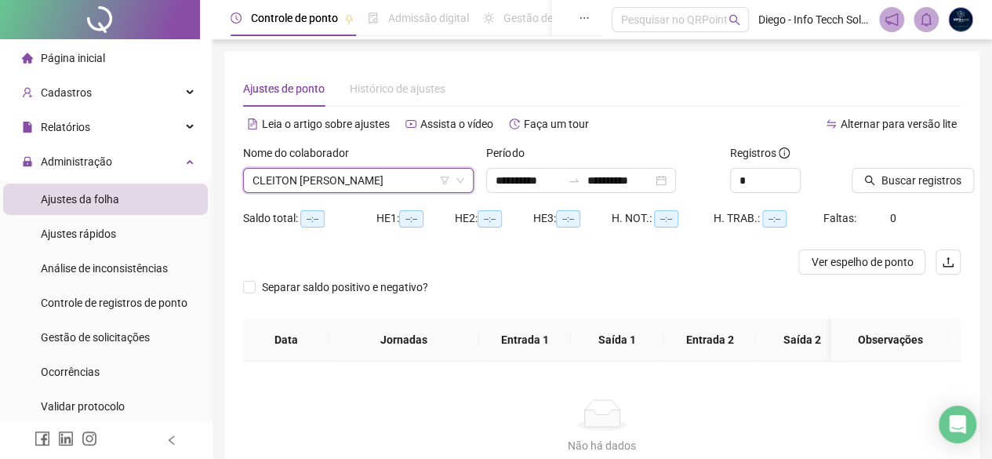
click at [793, 193] on div "Buscar registros" at bounding box center [906, 174] width 122 height 61
click at [793, 184] on span "Buscar registros" at bounding box center [921, 180] width 80 height 17
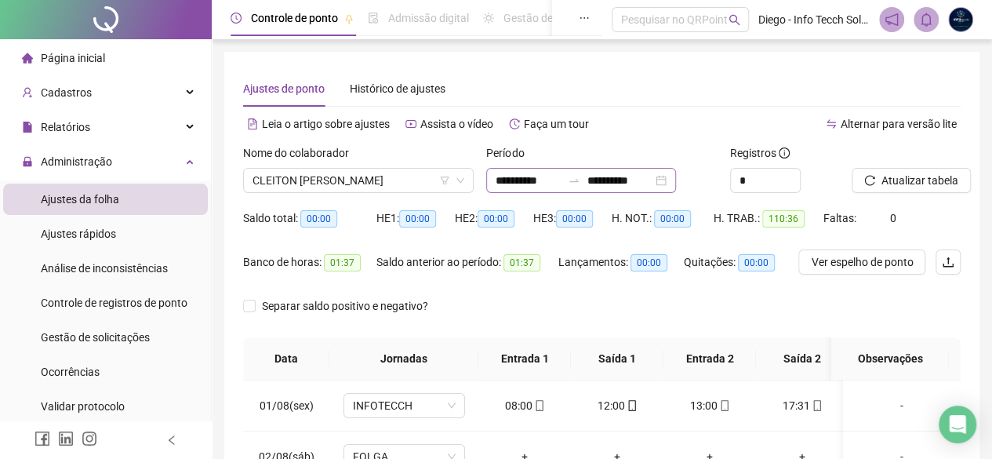
click at [676, 174] on div "**********" at bounding box center [581, 180] width 190 height 25
click at [676, 184] on div "**********" at bounding box center [581, 180] width 190 height 25
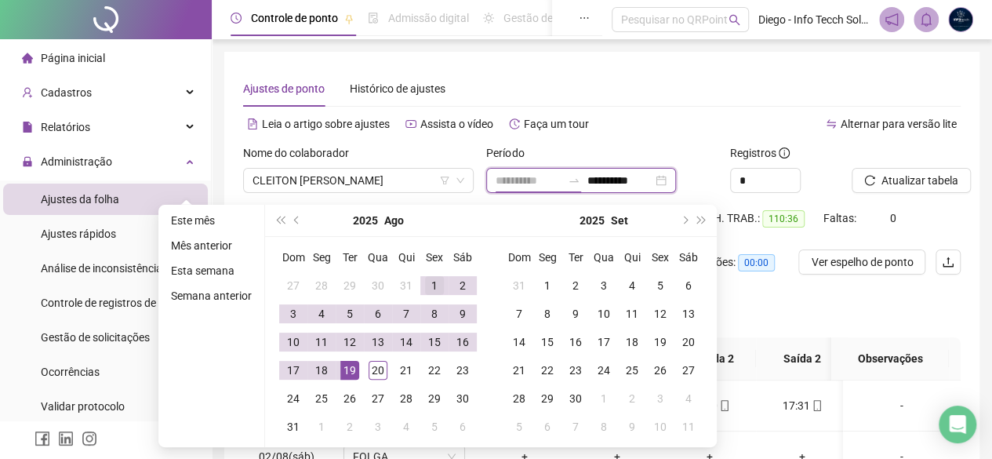
type input "**********"
click at [434, 280] on div "1" at bounding box center [434, 285] width 19 height 19
type input "**********"
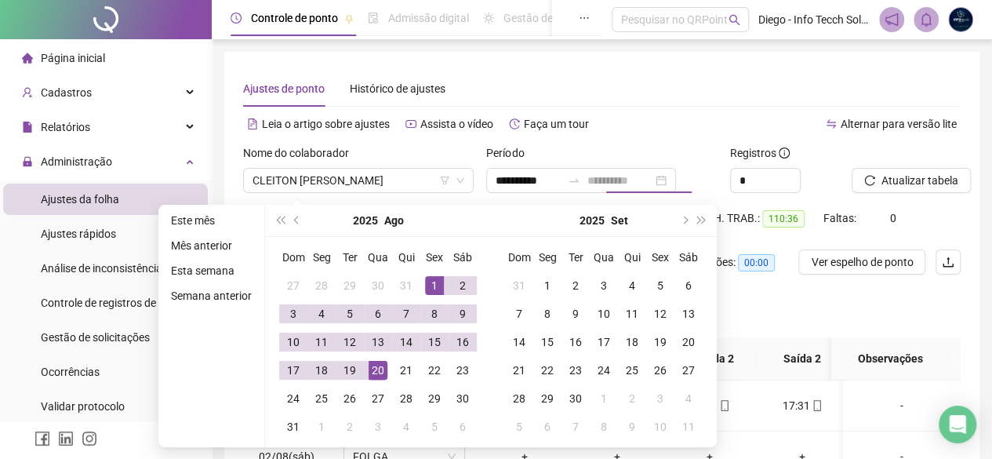
click at [377, 357] on div "20" at bounding box center [378, 370] width 19 height 19
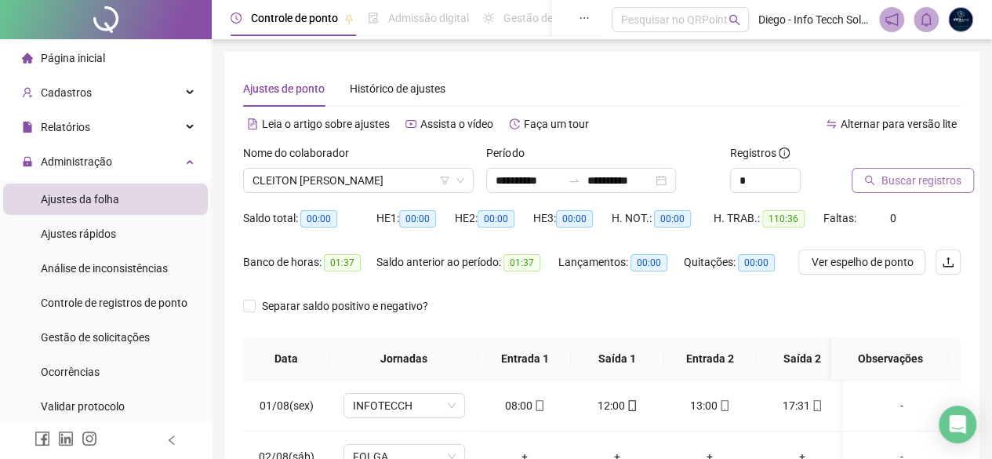
click at [793, 177] on span "Buscar registros" at bounding box center [921, 180] width 80 height 17
click at [298, 181] on span "CLEITON [PERSON_NAME]" at bounding box center [359, 181] width 212 height 24
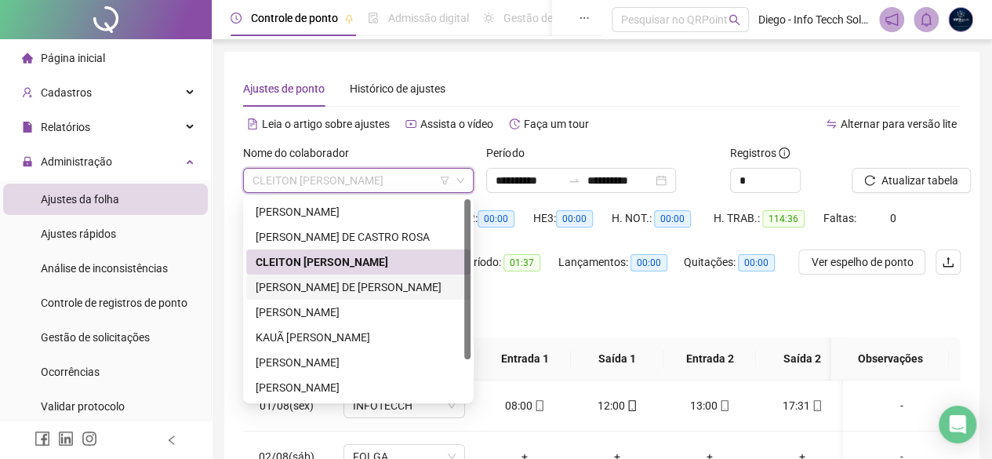
click at [310, 282] on div "[PERSON_NAME] DE [PERSON_NAME]" at bounding box center [358, 286] width 205 height 17
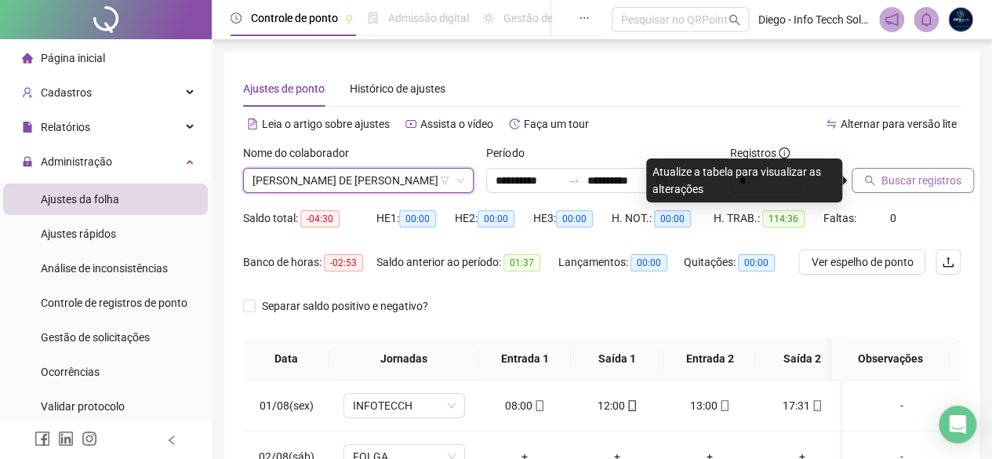
click at [793, 169] on button "Buscar registros" at bounding box center [913, 180] width 122 height 25
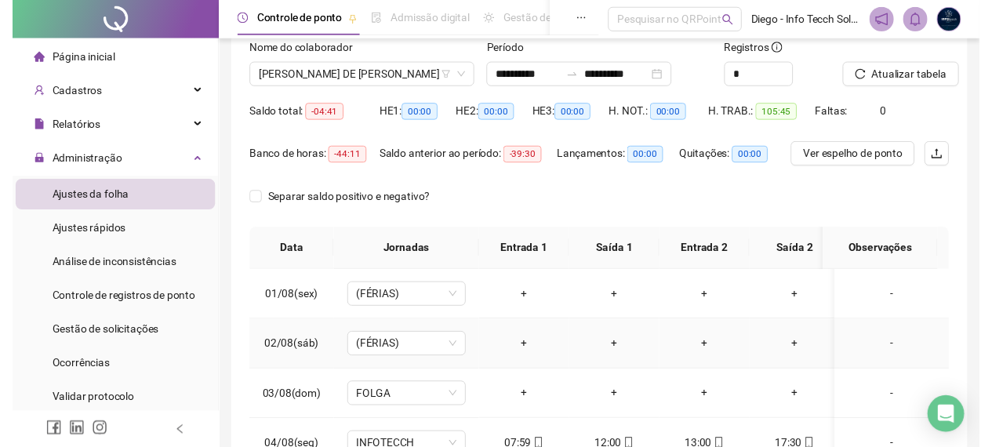
scroll to position [28, 0]
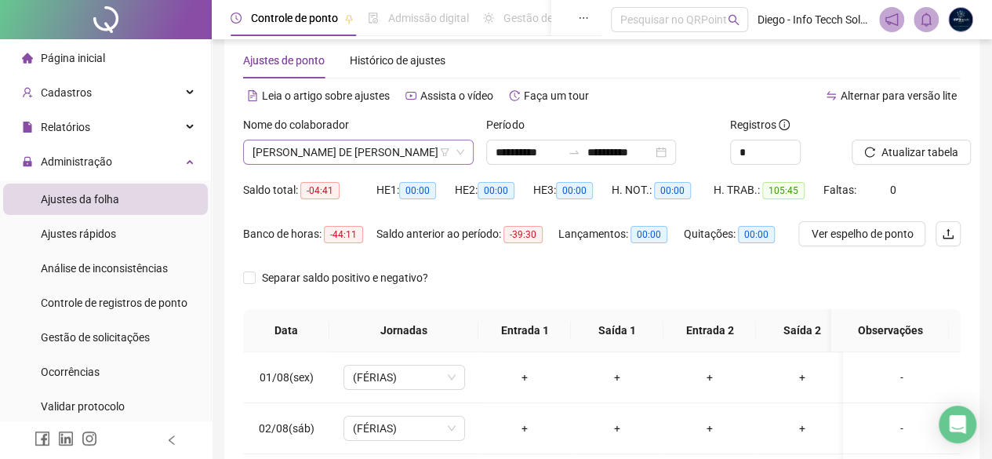
click at [362, 150] on span "[PERSON_NAME] DE [PERSON_NAME]" at bounding box center [359, 152] width 212 height 24
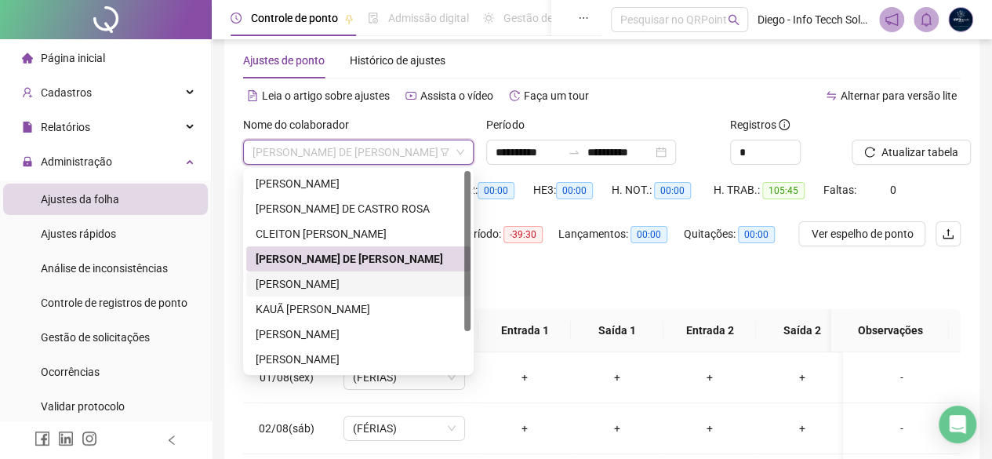
click at [376, 281] on div "[PERSON_NAME]" at bounding box center [358, 283] width 205 height 17
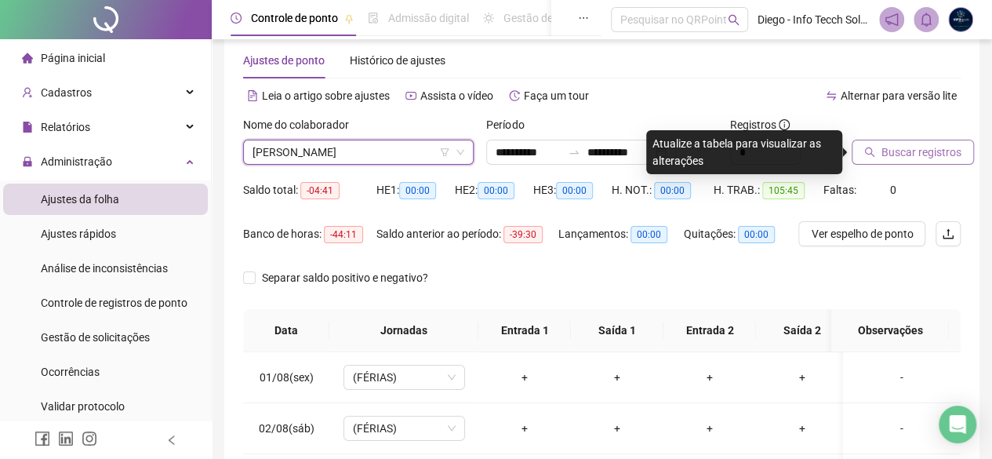
click at [793, 146] on span "Buscar registros" at bounding box center [921, 152] width 80 height 17
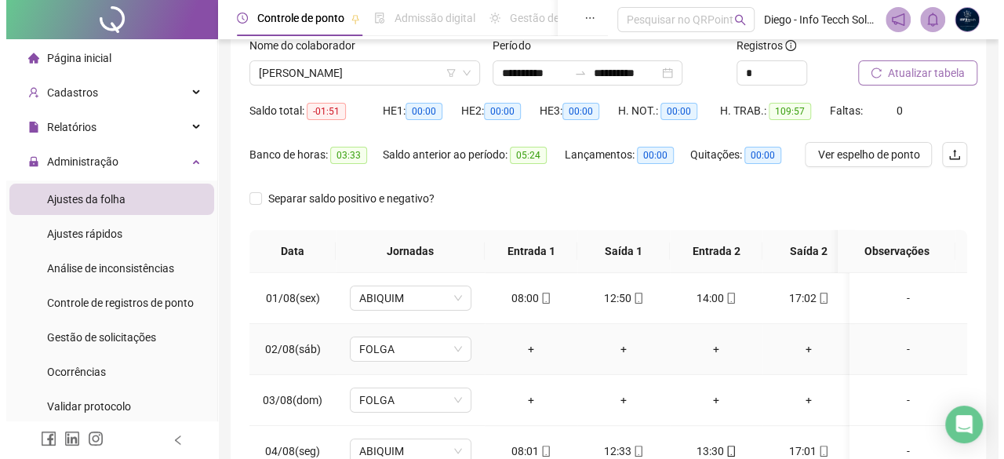
scroll to position [0, 0]
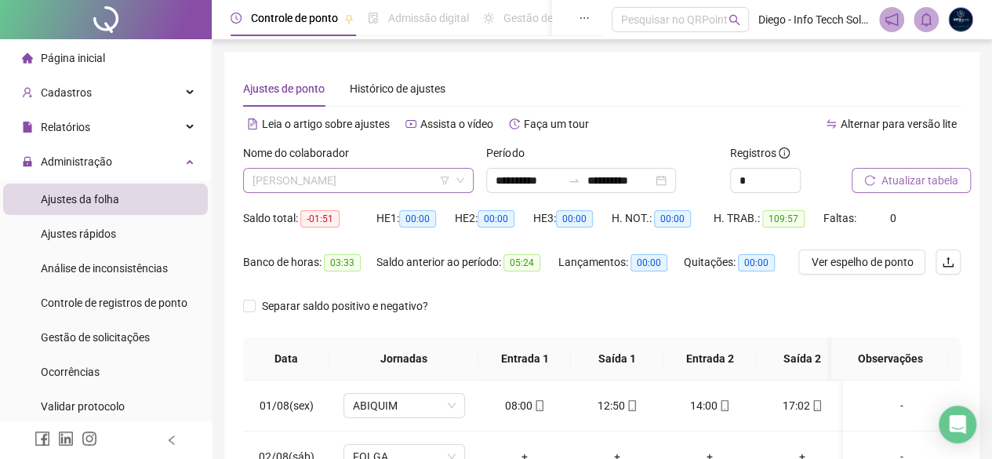
click at [376, 186] on span "[PERSON_NAME]" at bounding box center [359, 181] width 212 height 24
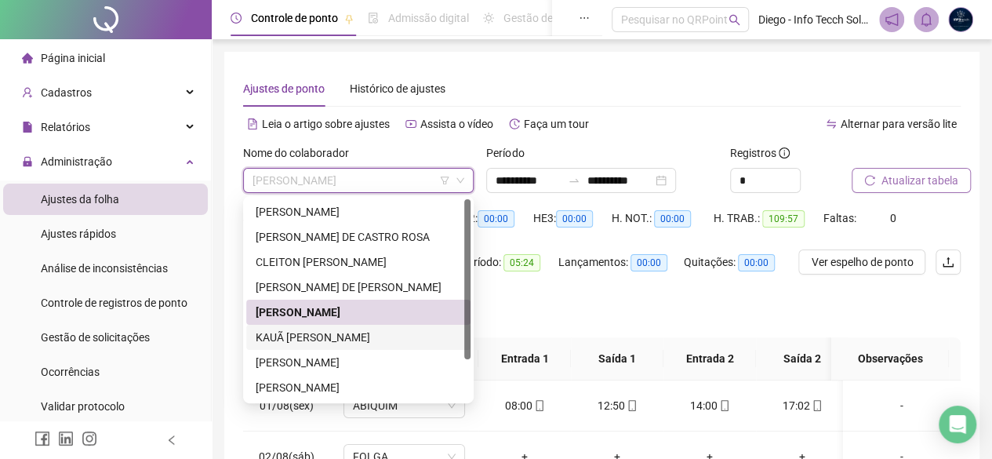
click at [384, 331] on div "KAUÃ [PERSON_NAME]" at bounding box center [358, 337] width 205 height 17
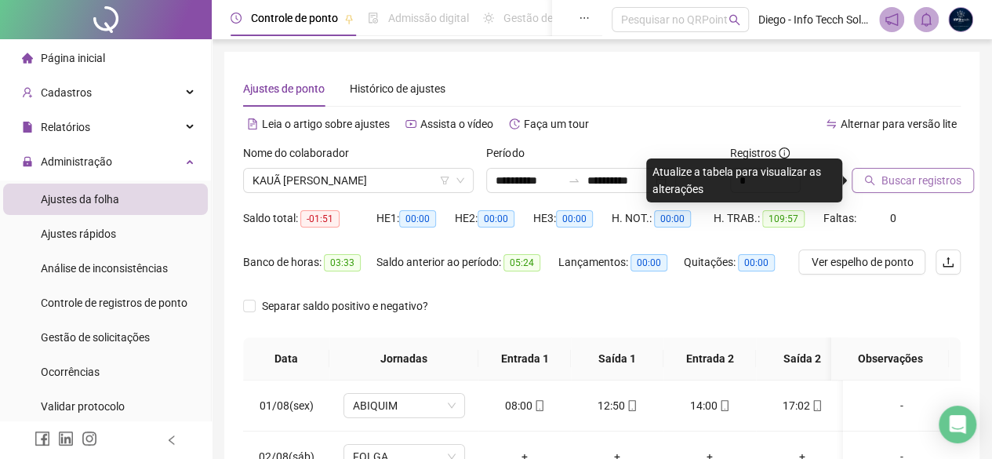
click at [793, 169] on button "Buscar registros" at bounding box center [913, 180] width 122 height 25
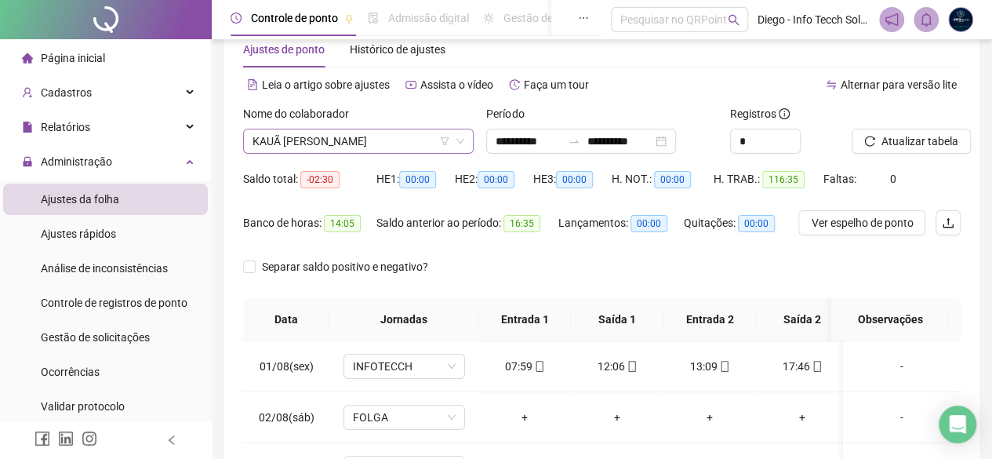
scroll to position [28, 0]
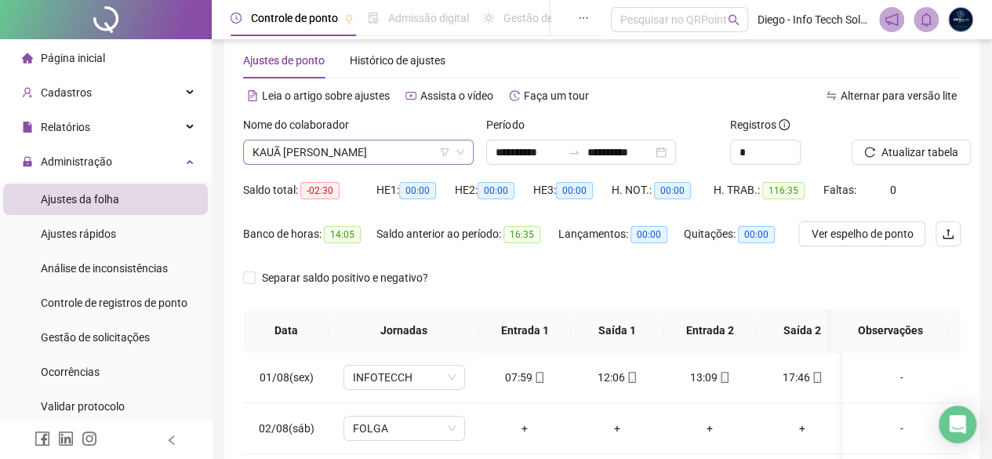
click at [373, 149] on span "KAUÃ [PERSON_NAME]" at bounding box center [359, 152] width 212 height 24
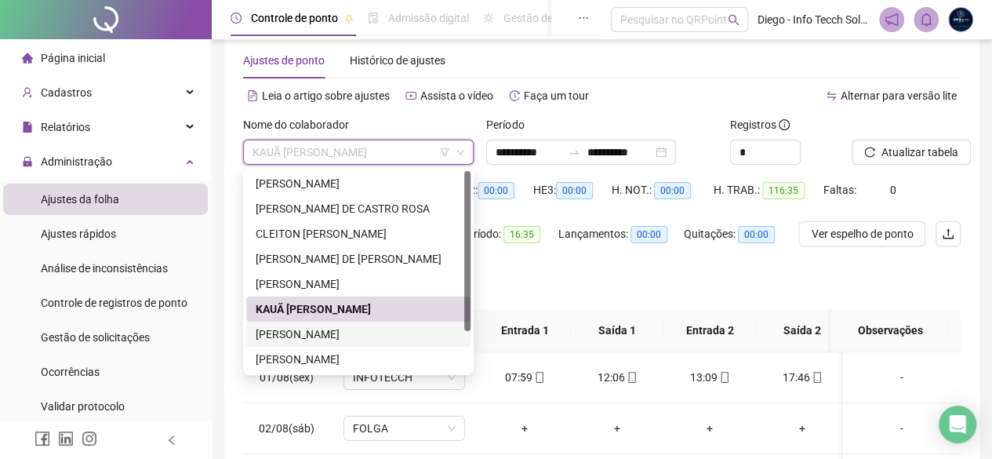
drag, startPoint x: 419, startPoint y: 329, endPoint x: 439, endPoint y: 314, distance: 24.8
click at [419, 329] on div "[PERSON_NAME]" at bounding box center [358, 333] width 205 height 17
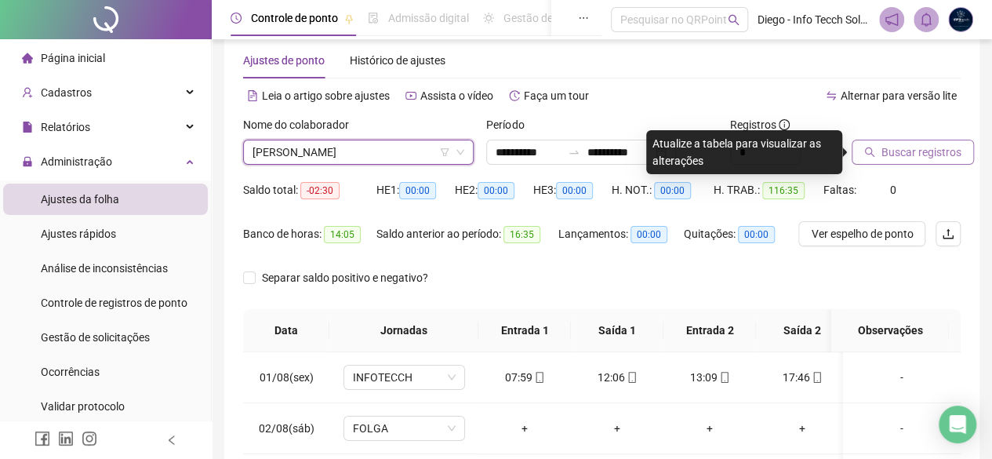
click at [793, 155] on span "Buscar registros" at bounding box center [921, 152] width 80 height 17
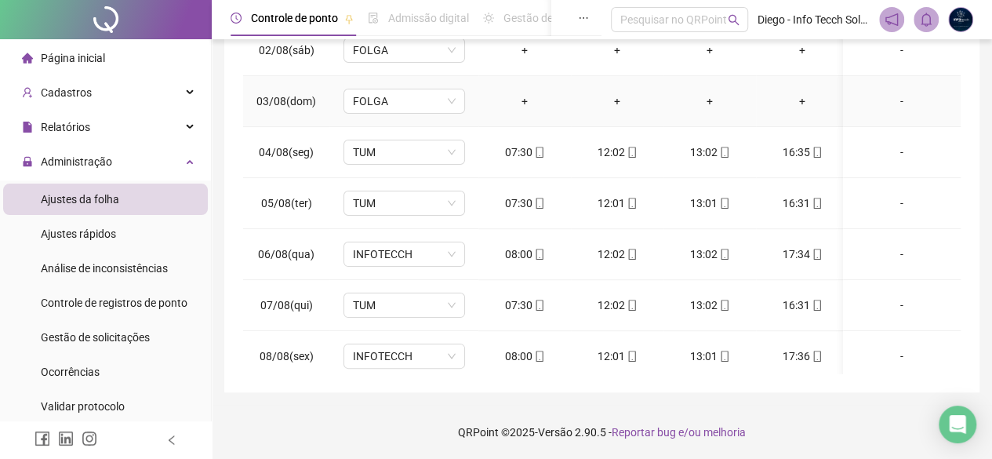
scroll to position [0, 0]
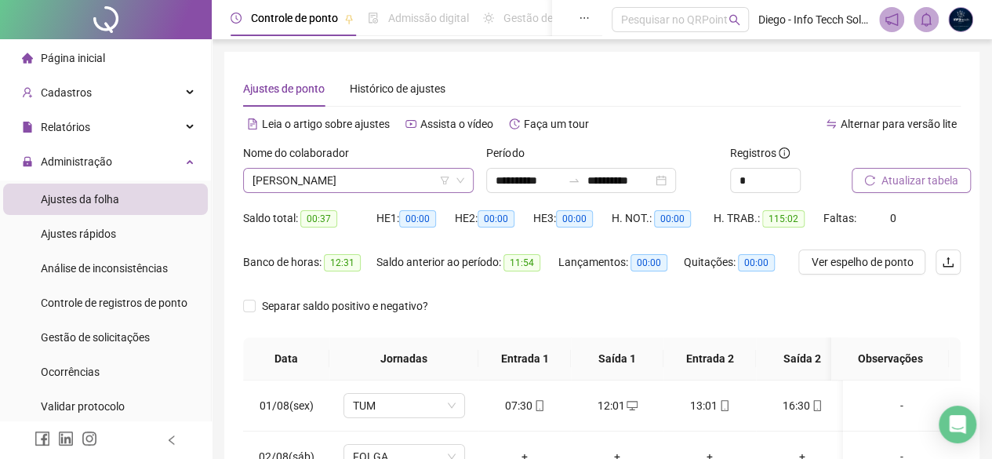
click at [365, 176] on span "[PERSON_NAME]" at bounding box center [359, 181] width 212 height 24
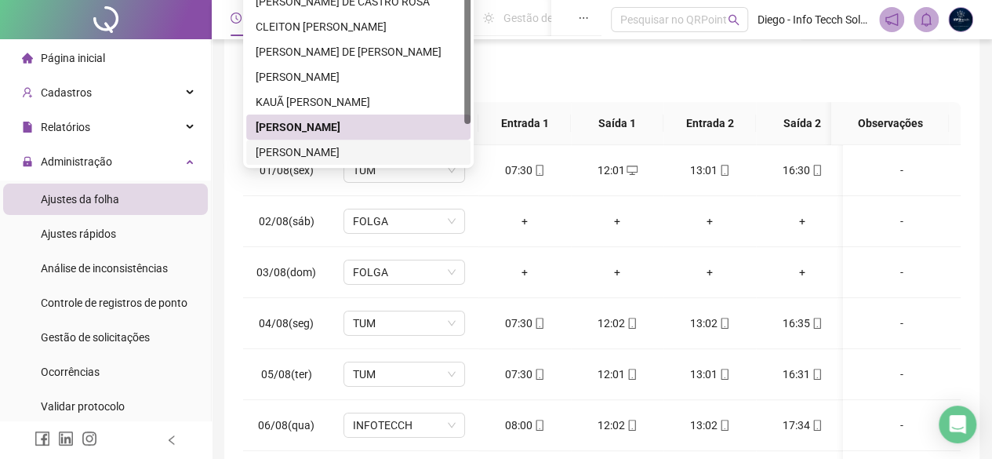
click at [364, 154] on div "[PERSON_NAME]" at bounding box center [358, 152] width 205 height 17
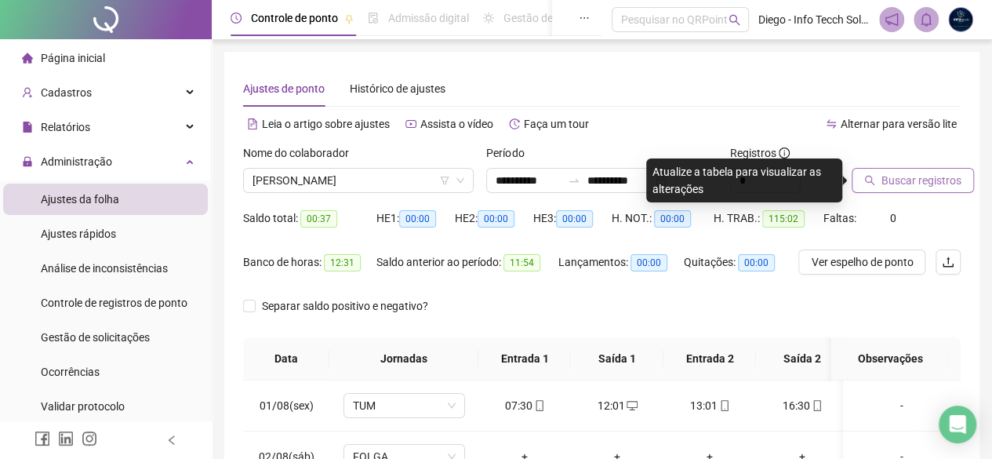
click at [793, 168] on button "Buscar registros" at bounding box center [913, 180] width 122 height 25
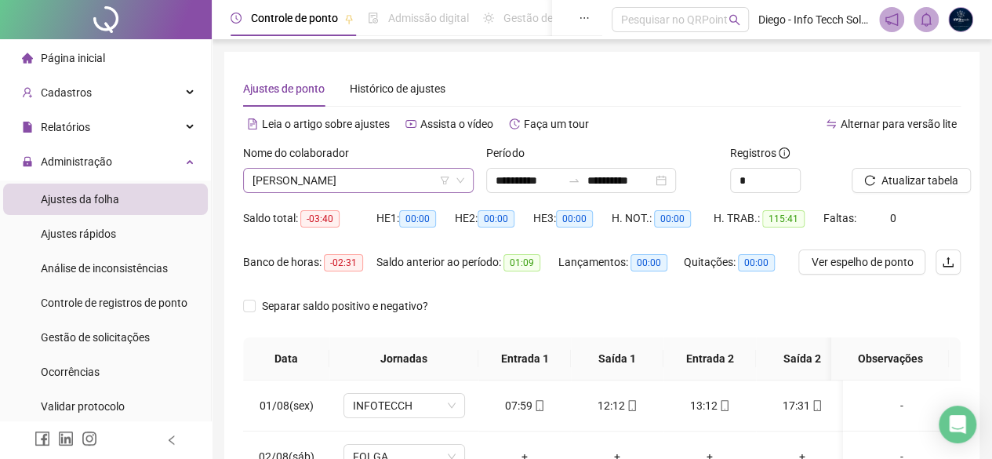
click at [348, 177] on span "[PERSON_NAME]" at bounding box center [359, 181] width 212 height 24
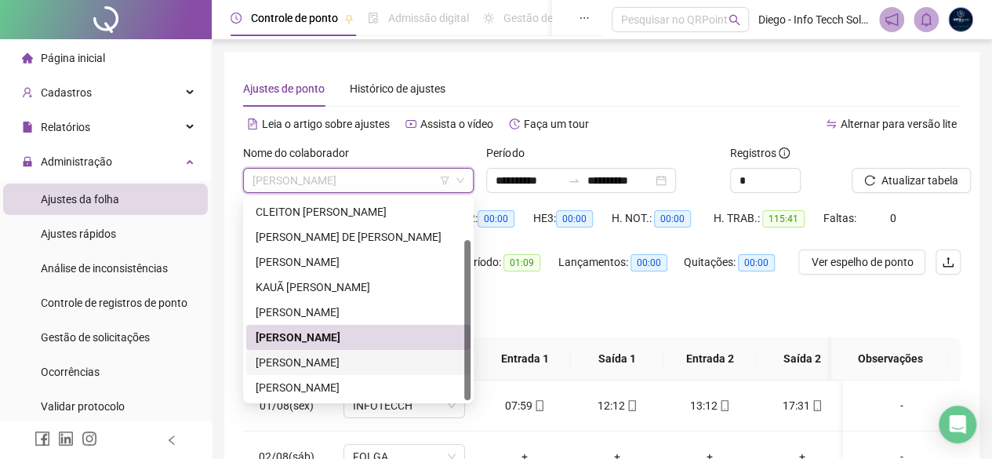
click at [414, 355] on div "[PERSON_NAME]" at bounding box center [358, 362] width 205 height 17
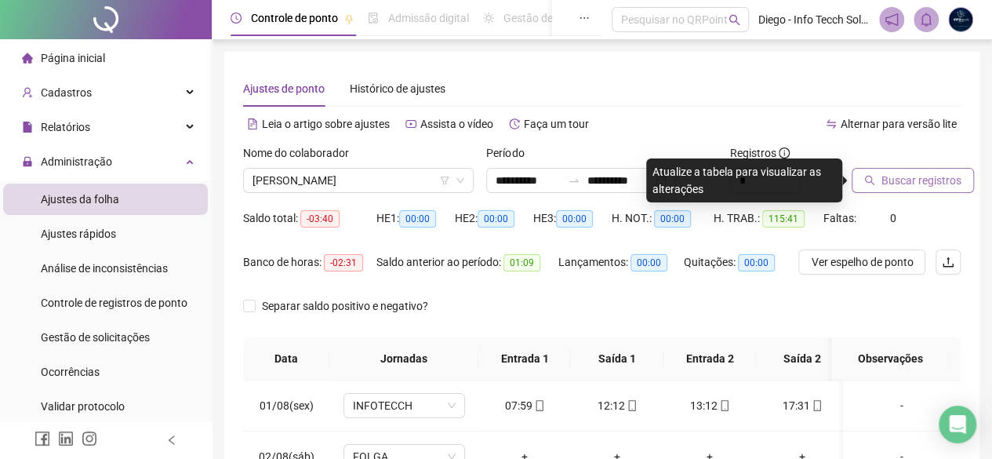
click at [793, 176] on span "Buscar registros" at bounding box center [921, 180] width 80 height 17
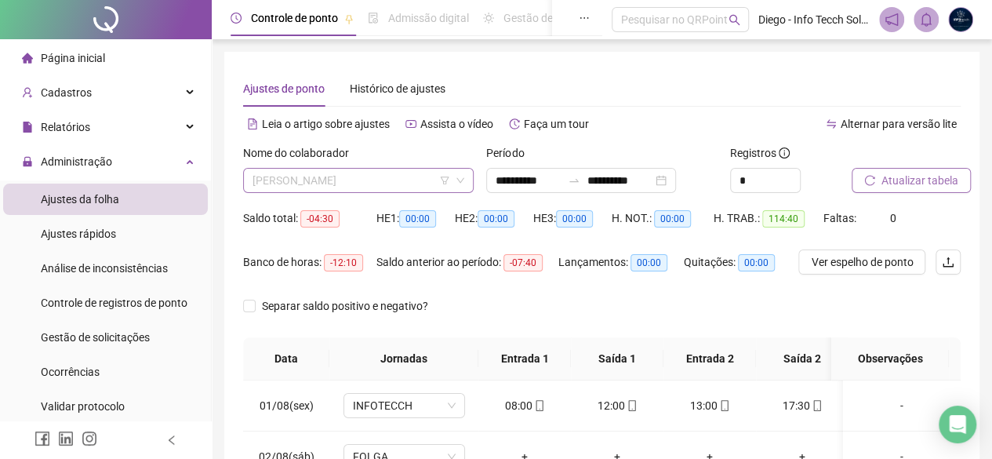
click at [406, 180] on span "[PERSON_NAME]" at bounding box center [359, 181] width 212 height 24
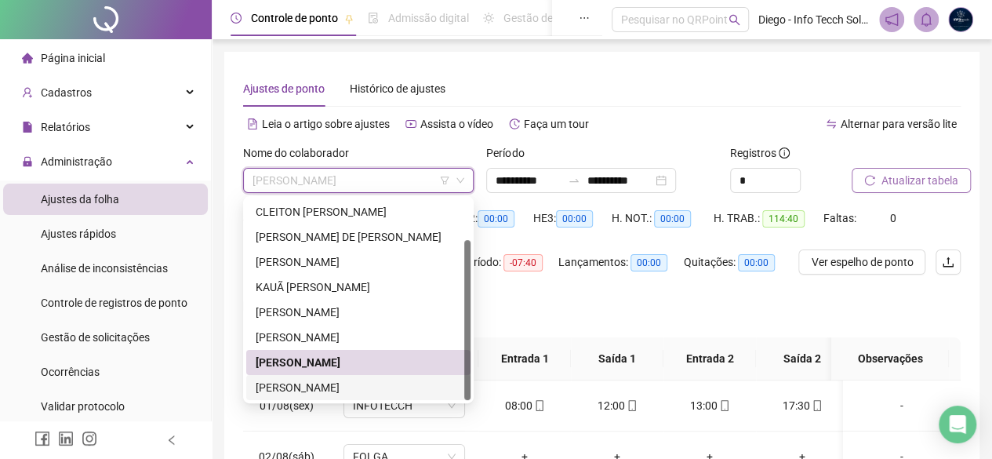
click at [449, 357] on div "[PERSON_NAME]" at bounding box center [358, 387] width 205 height 17
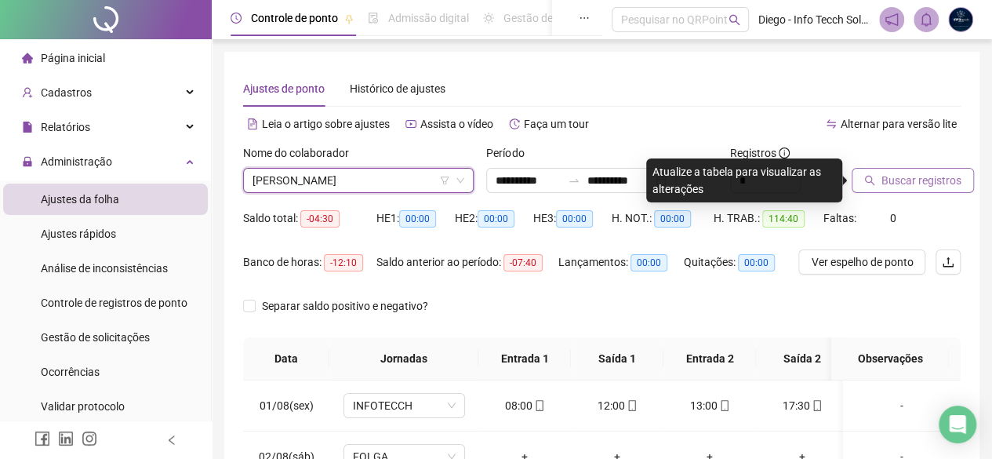
click at [793, 173] on span "Buscar registros" at bounding box center [921, 180] width 80 height 17
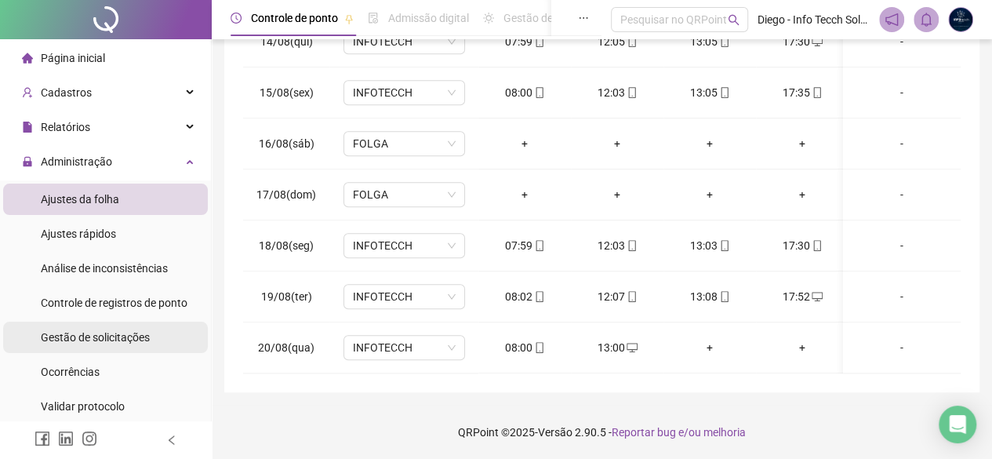
click at [158, 325] on li "Gestão de solicitações" at bounding box center [105, 337] width 205 height 31
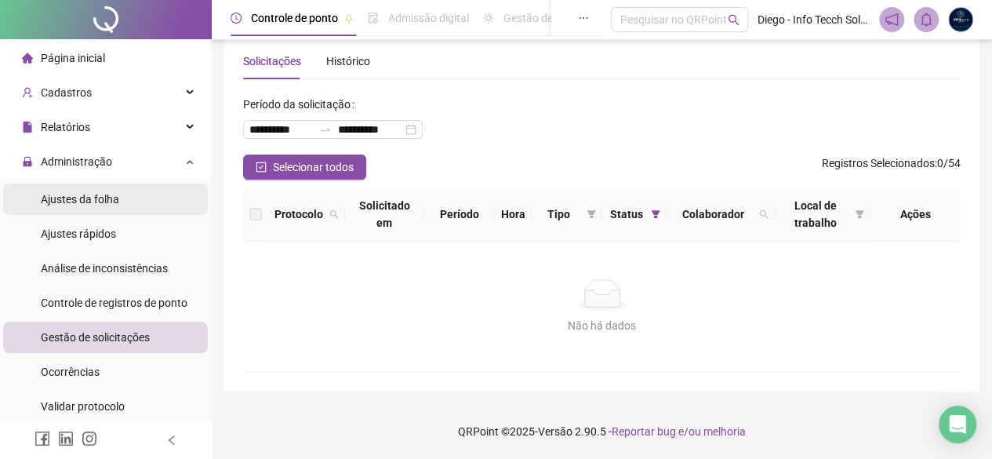
click at [128, 203] on li "Ajustes da folha" at bounding box center [105, 199] width 205 height 31
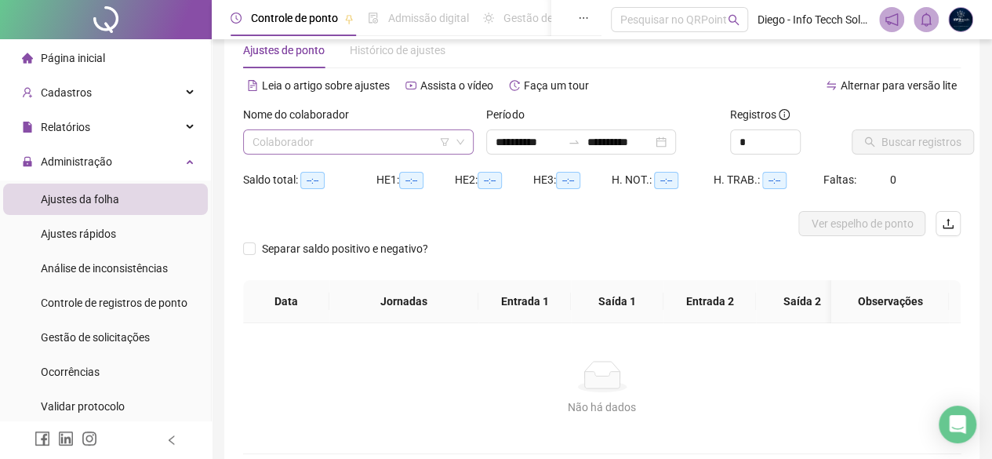
click at [430, 144] on input "search" at bounding box center [352, 142] width 198 height 24
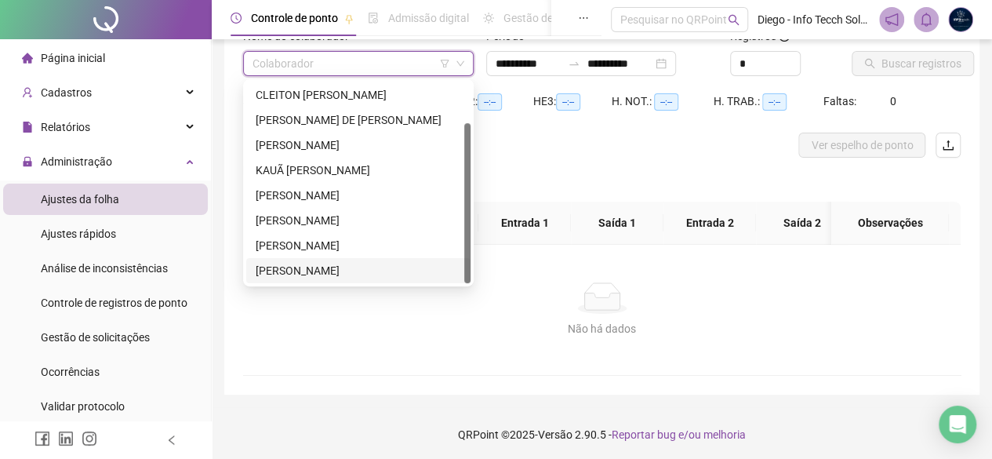
click at [381, 263] on div "[PERSON_NAME]" at bounding box center [358, 270] width 205 height 17
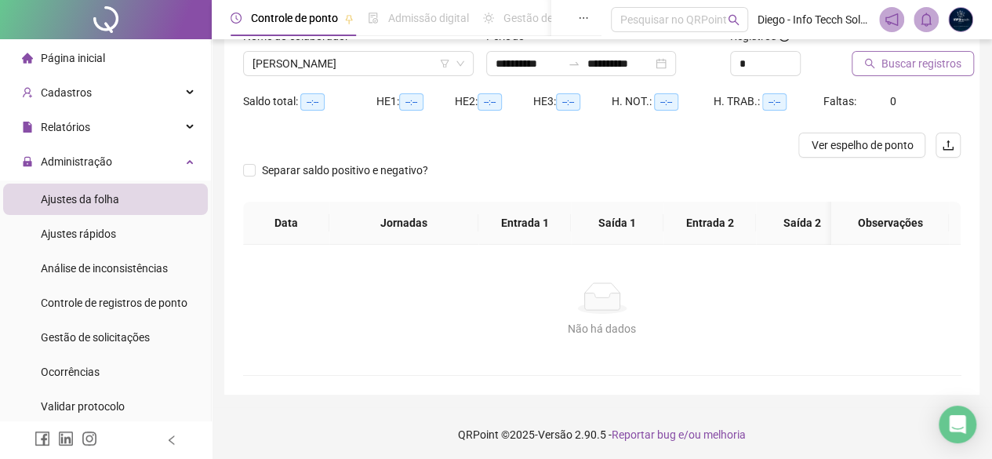
click at [793, 71] on button "Buscar registros" at bounding box center [913, 63] width 122 height 25
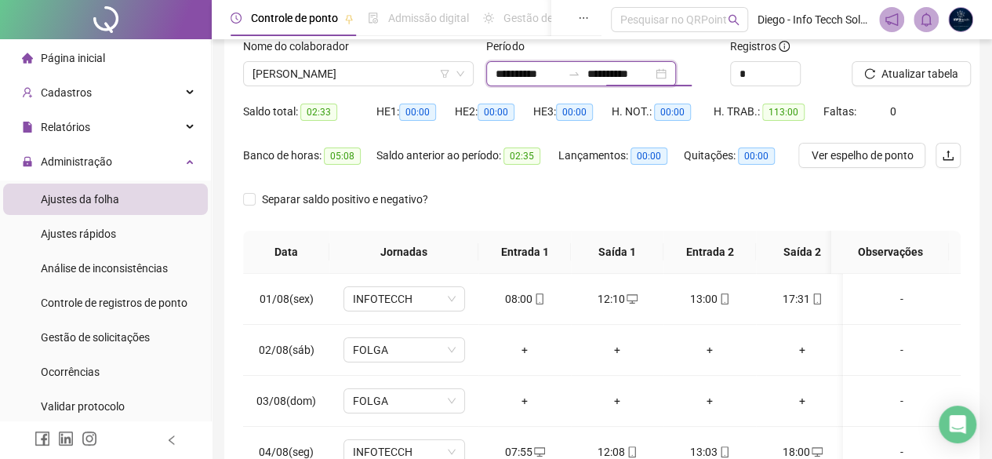
click at [620, 75] on input "**********" at bounding box center [620, 73] width 66 height 17
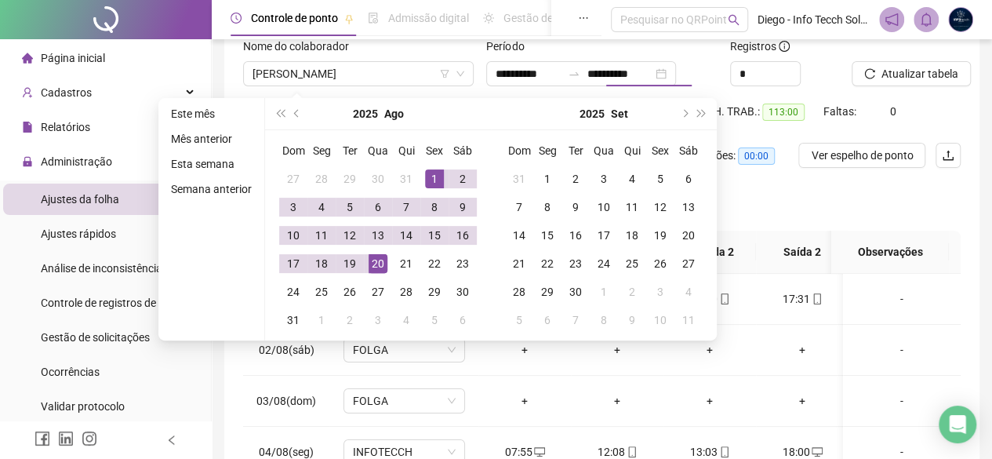
click at [764, 200] on div "Separar saldo positivo e negativo?" at bounding box center [602, 209] width 718 height 44
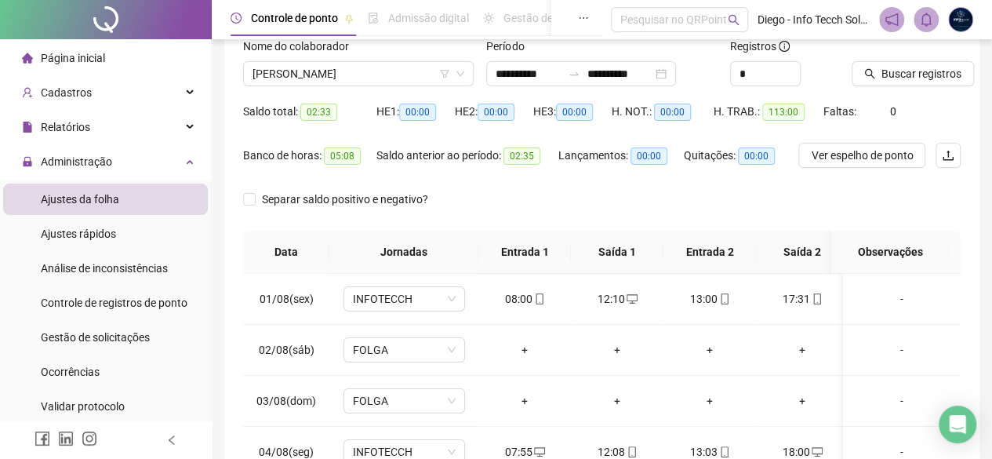
type input "**********"
click at [793, 65] on span "Buscar registros" at bounding box center [921, 73] width 80 height 17
click at [793, 78] on button "Atualizar tabela" at bounding box center [911, 73] width 119 height 25
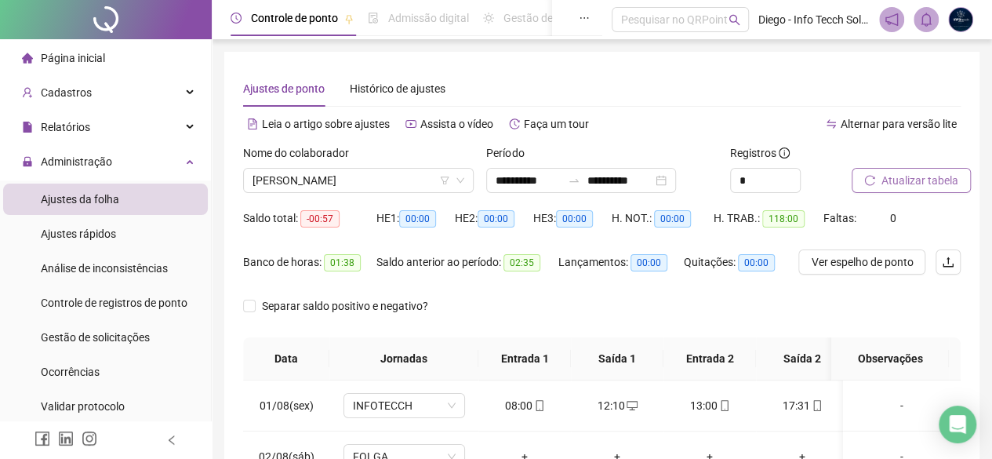
click at [793, 183] on span "Atualizar tabela" at bounding box center [919, 180] width 77 height 17
click at [793, 172] on span "Atualizar tabela" at bounding box center [919, 180] width 77 height 17
click at [403, 178] on span "[PERSON_NAME]" at bounding box center [359, 181] width 212 height 24
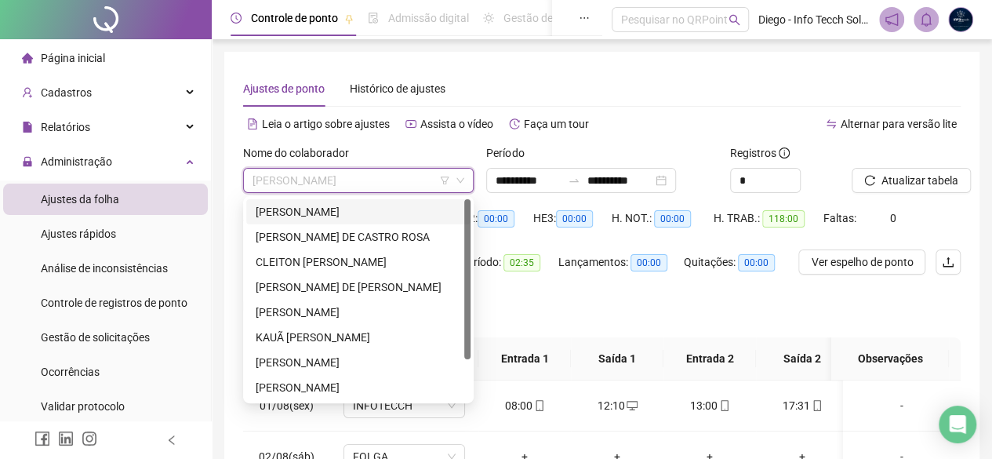
click at [300, 213] on div "[PERSON_NAME]" at bounding box center [358, 211] width 205 height 17
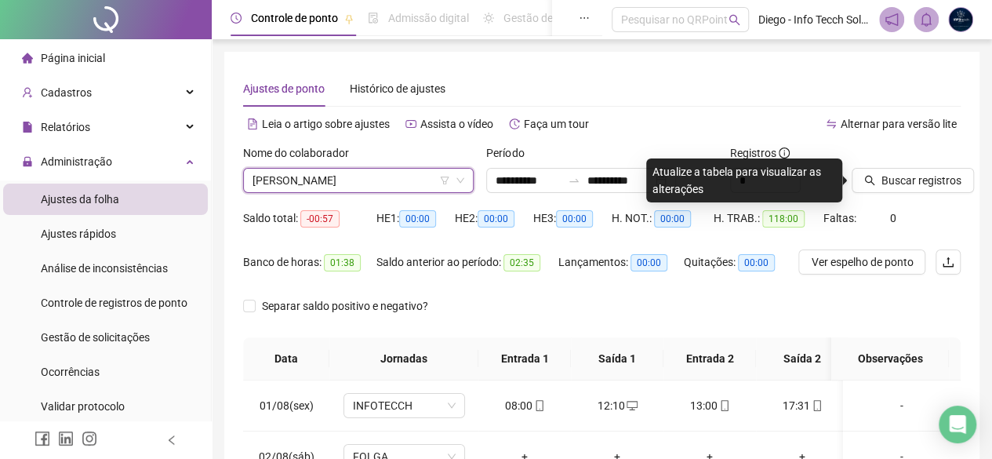
click at [351, 194] on div "Nome do colaborador [PERSON_NAME] CAMPANHA DA [PERSON_NAME]" at bounding box center [358, 174] width 243 height 61
click at [359, 179] on span "[PERSON_NAME]" at bounding box center [359, 181] width 212 height 24
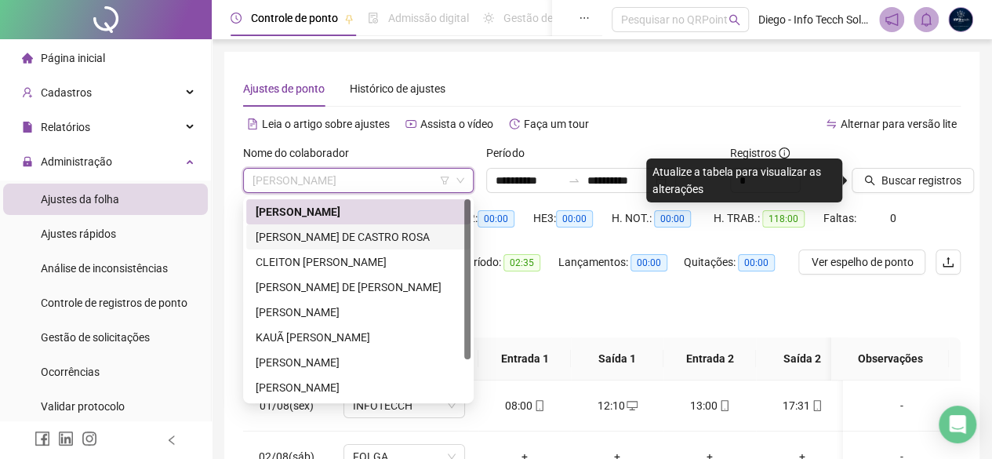
click at [416, 232] on div "[PERSON_NAME] DE CASTRO ROSA" at bounding box center [358, 236] width 205 height 17
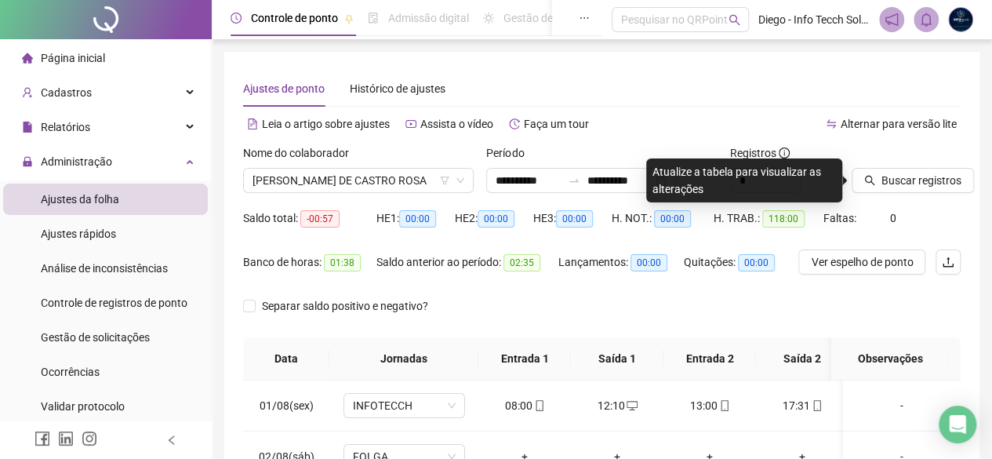
click at [590, 86] on div "Ajustes de ponto Histórico de ajustes" at bounding box center [602, 89] width 718 height 36
click at [793, 180] on button "Buscar registros" at bounding box center [913, 180] width 122 height 25
